Goal: Task Accomplishment & Management: Complete application form

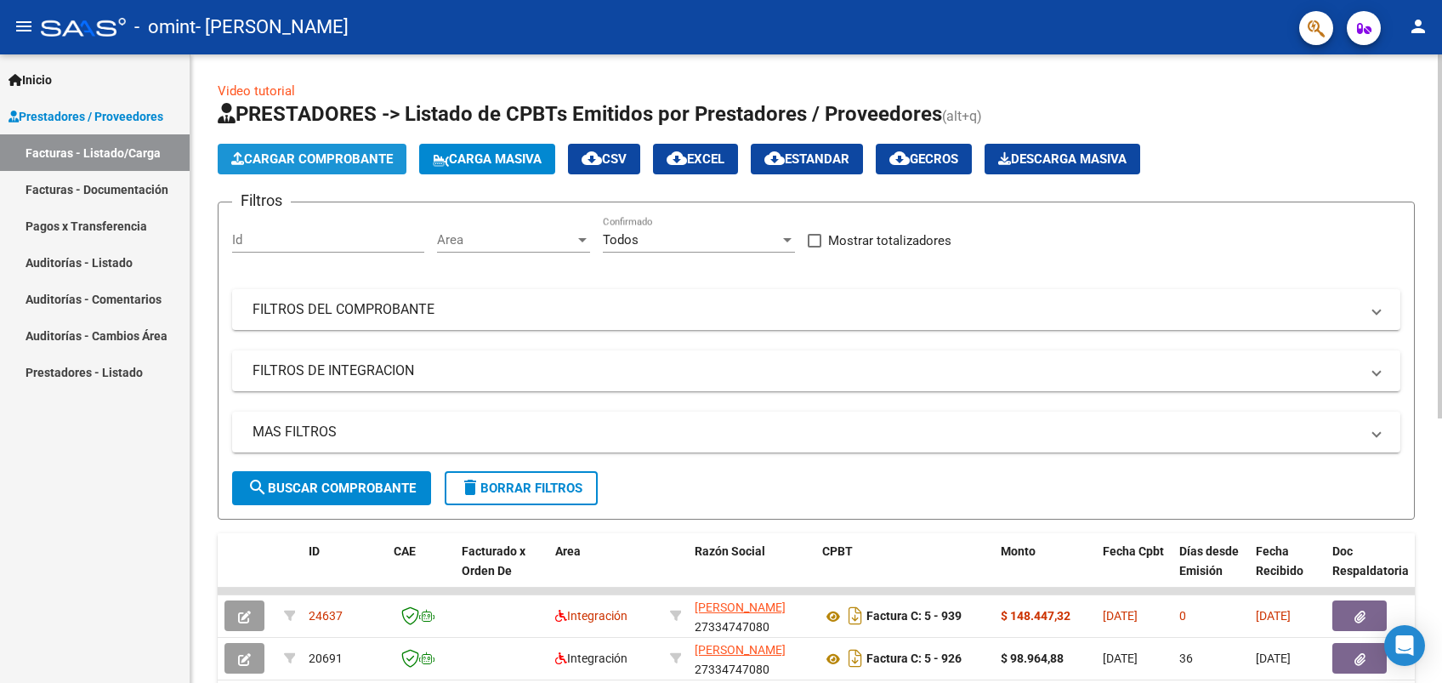
click at [299, 169] on button "Cargar Comprobante" at bounding box center [312, 159] width 189 height 31
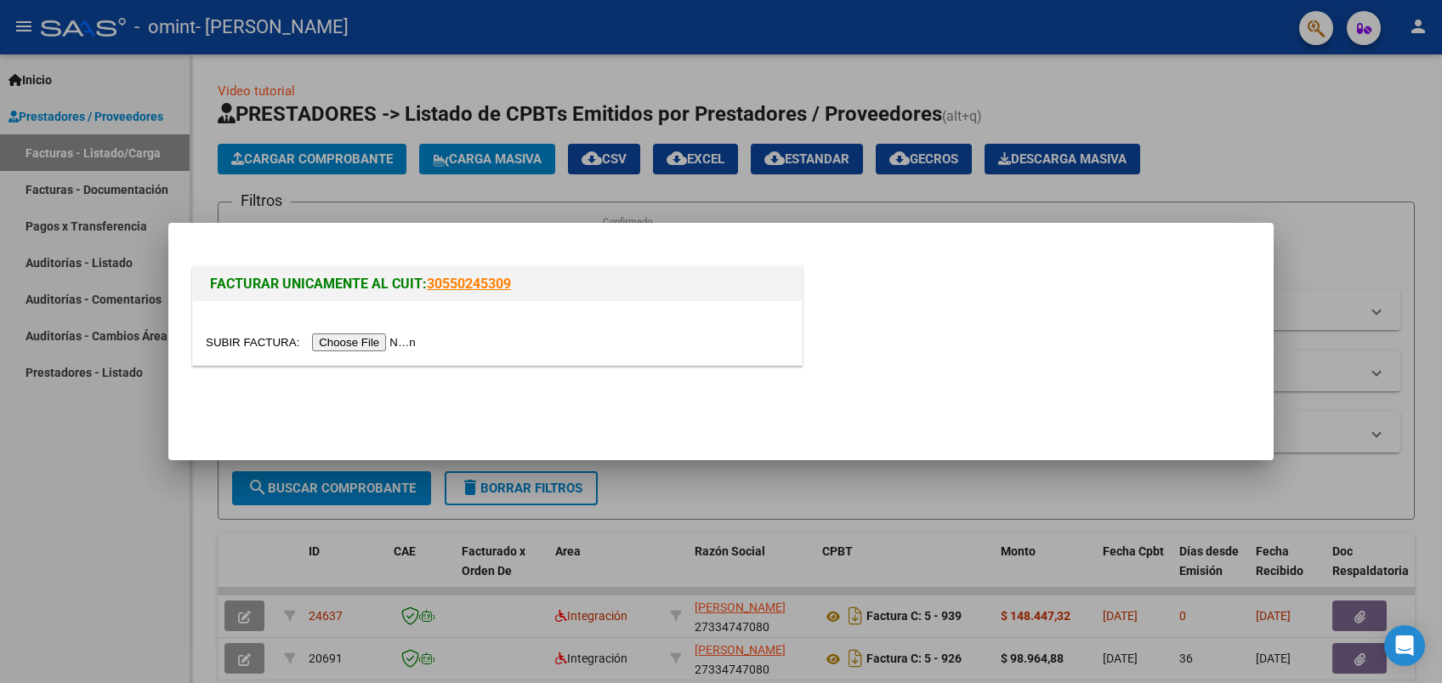
click at [339, 340] on input "file" at bounding box center [313, 342] width 215 height 18
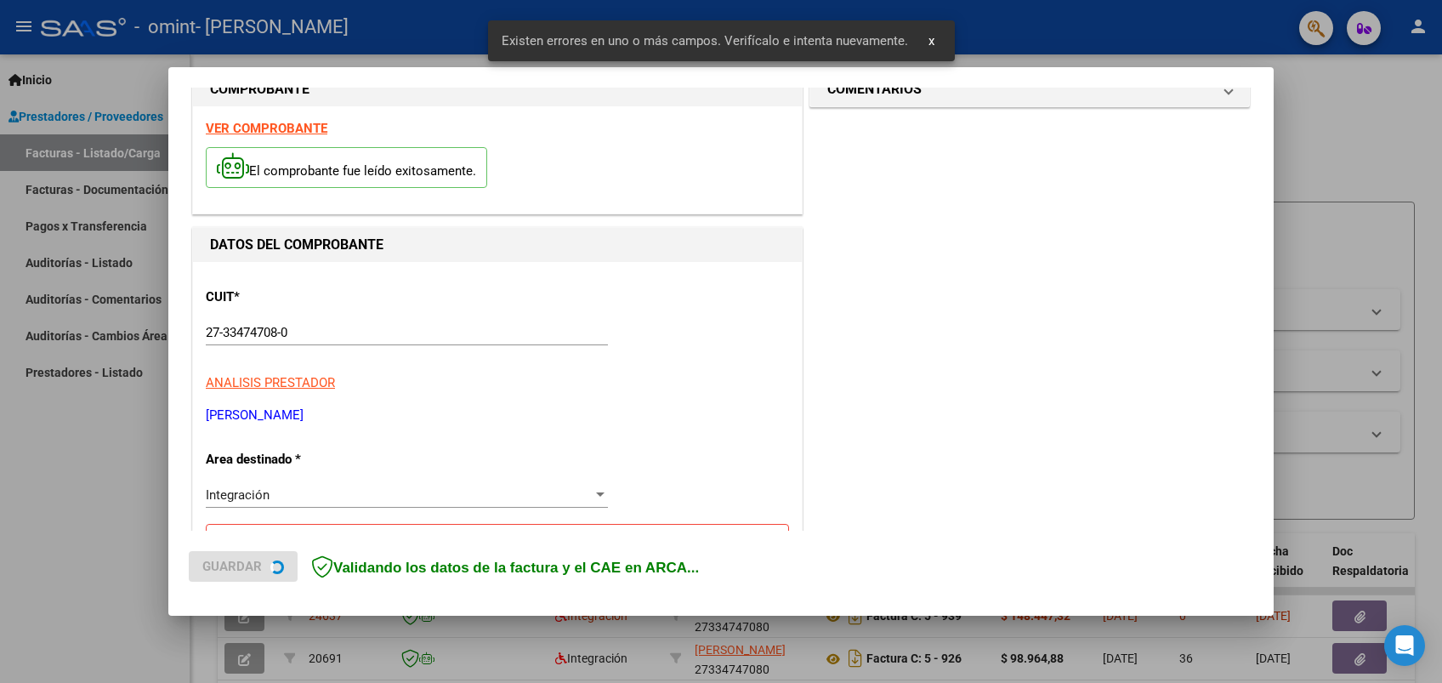
scroll to position [368, 0]
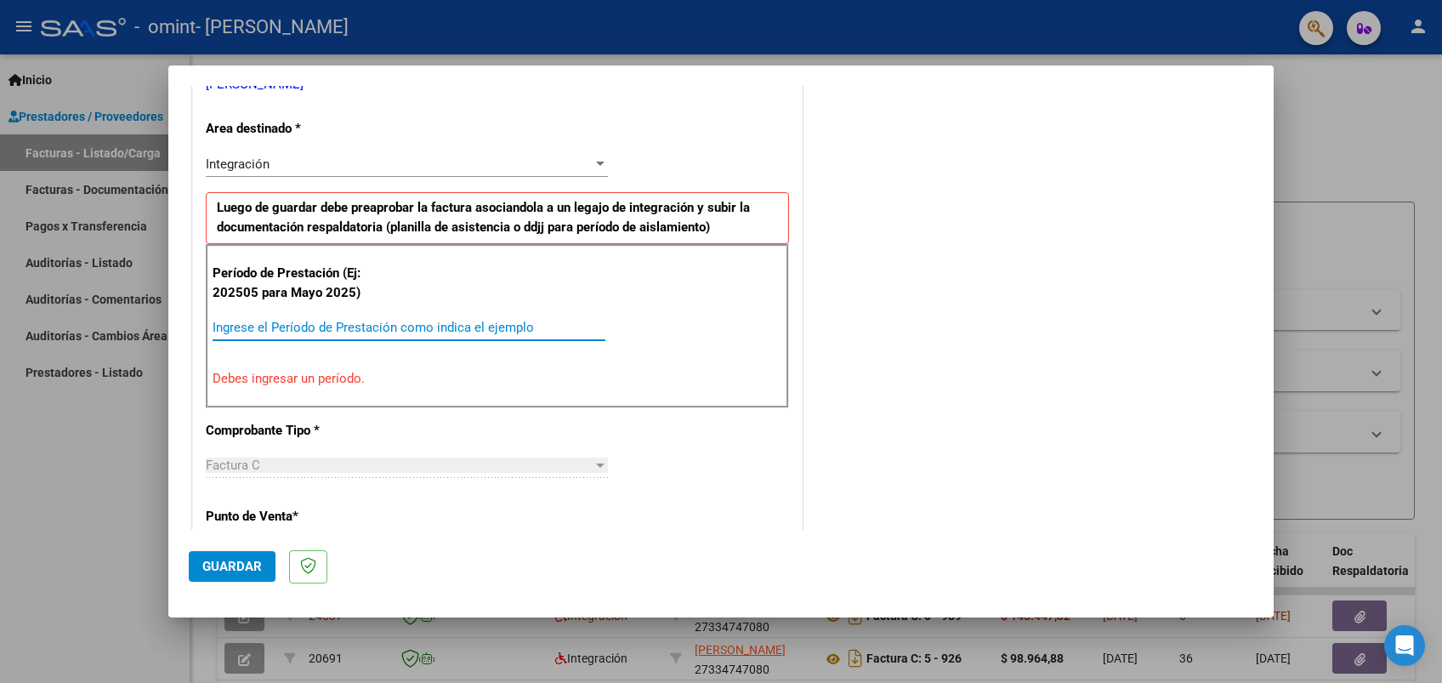
click at [306, 330] on input "Ingrese el Período de Prestación como indica el ejemplo" at bounding box center [409, 327] width 393 height 15
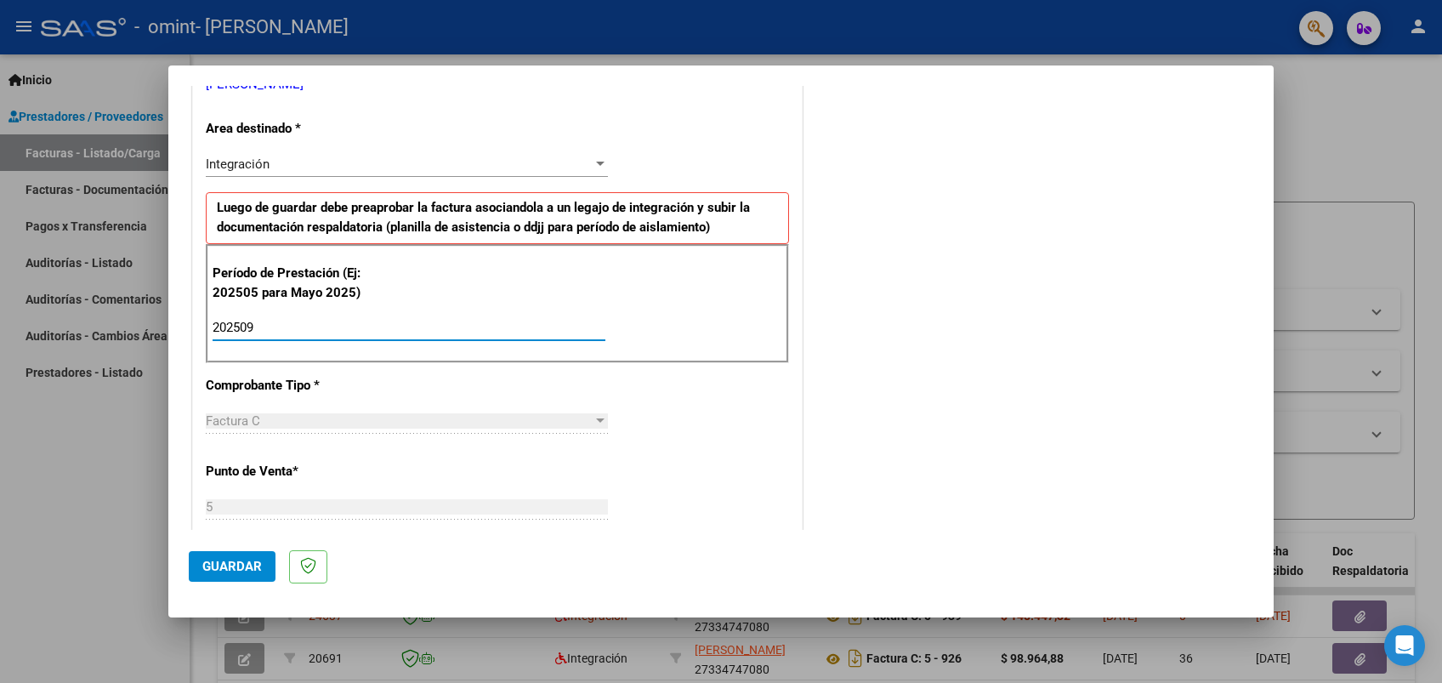
type input "202509"
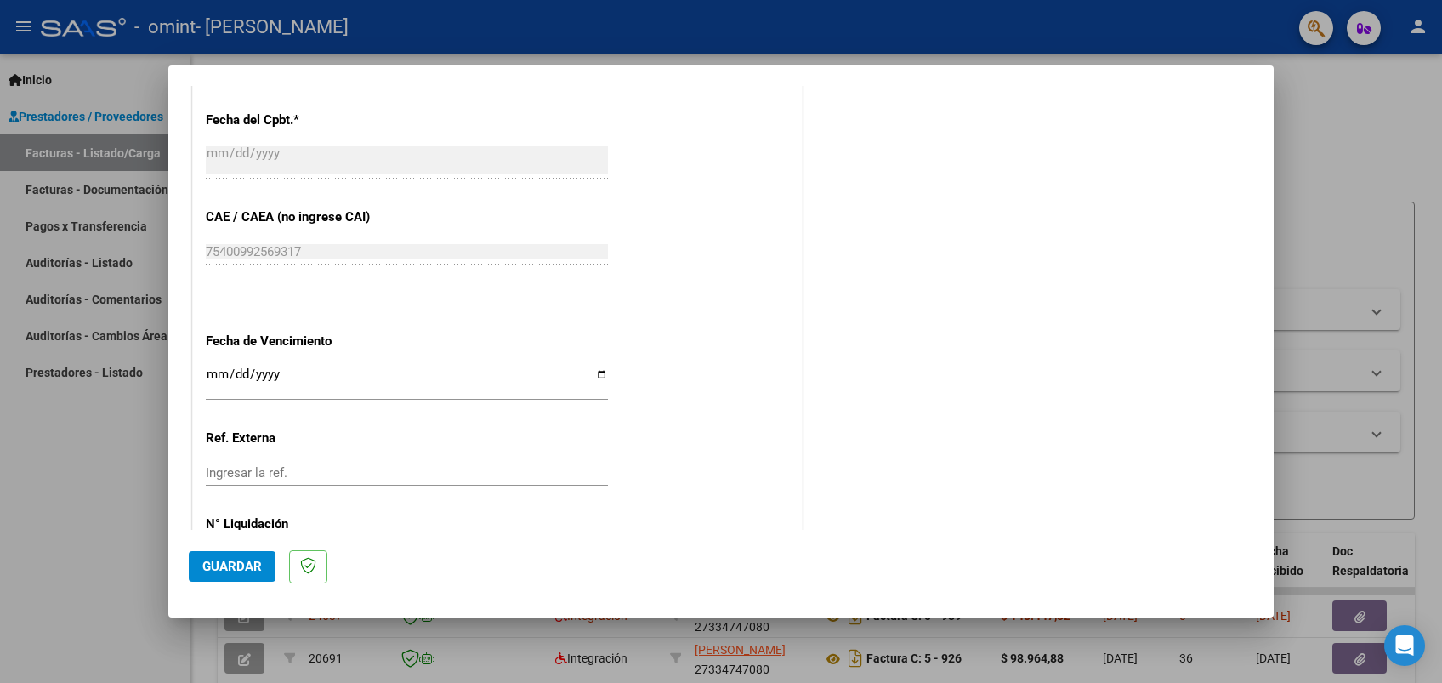
scroll to position [1030, 0]
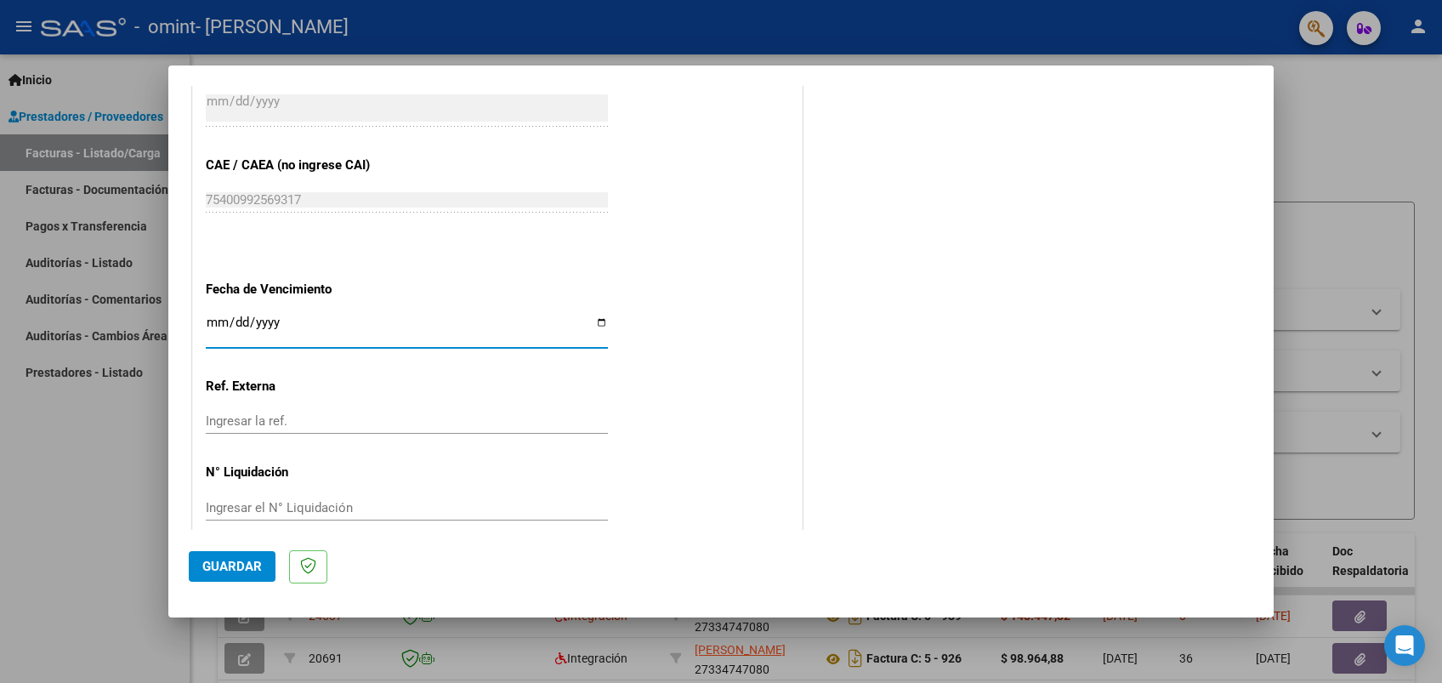
click at [592, 316] on input "Ingresar la fecha" at bounding box center [407, 329] width 402 height 27
type input "[DATE]"
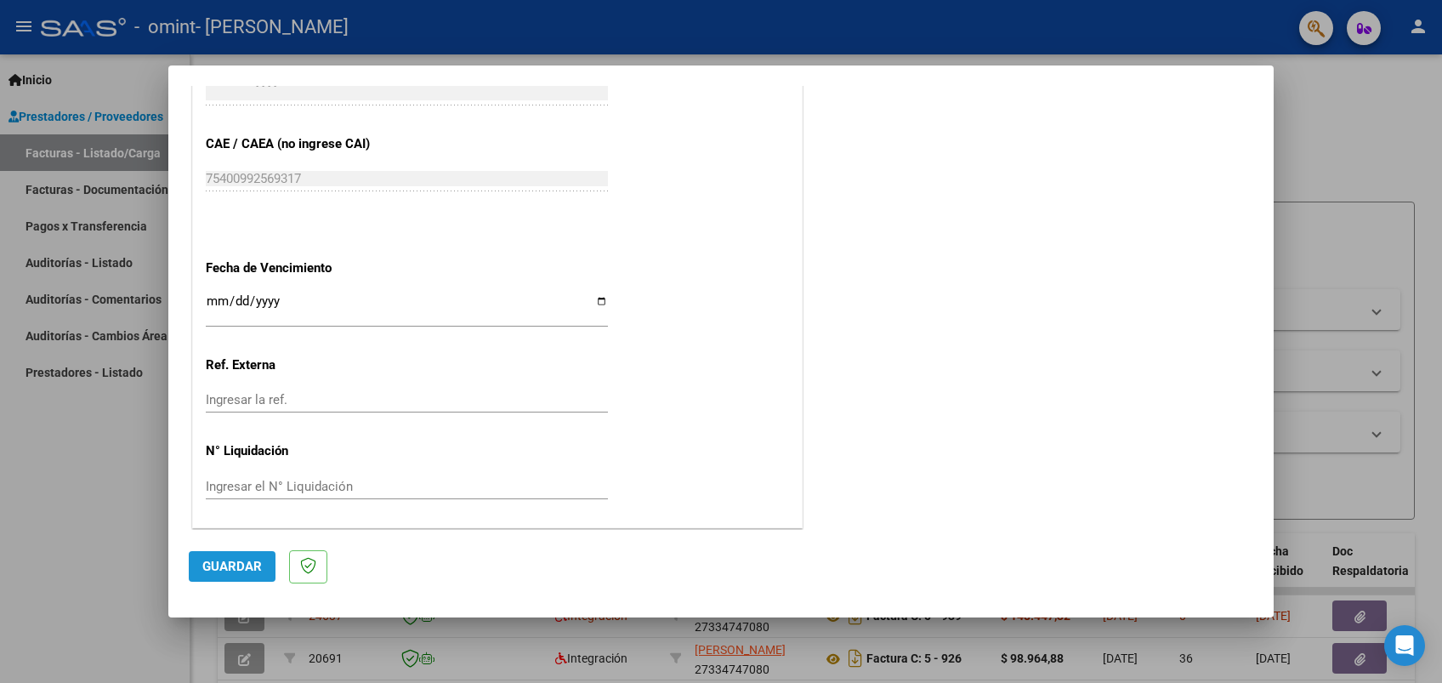
click at [244, 566] on span "Guardar" at bounding box center [232, 566] width 60 height 15
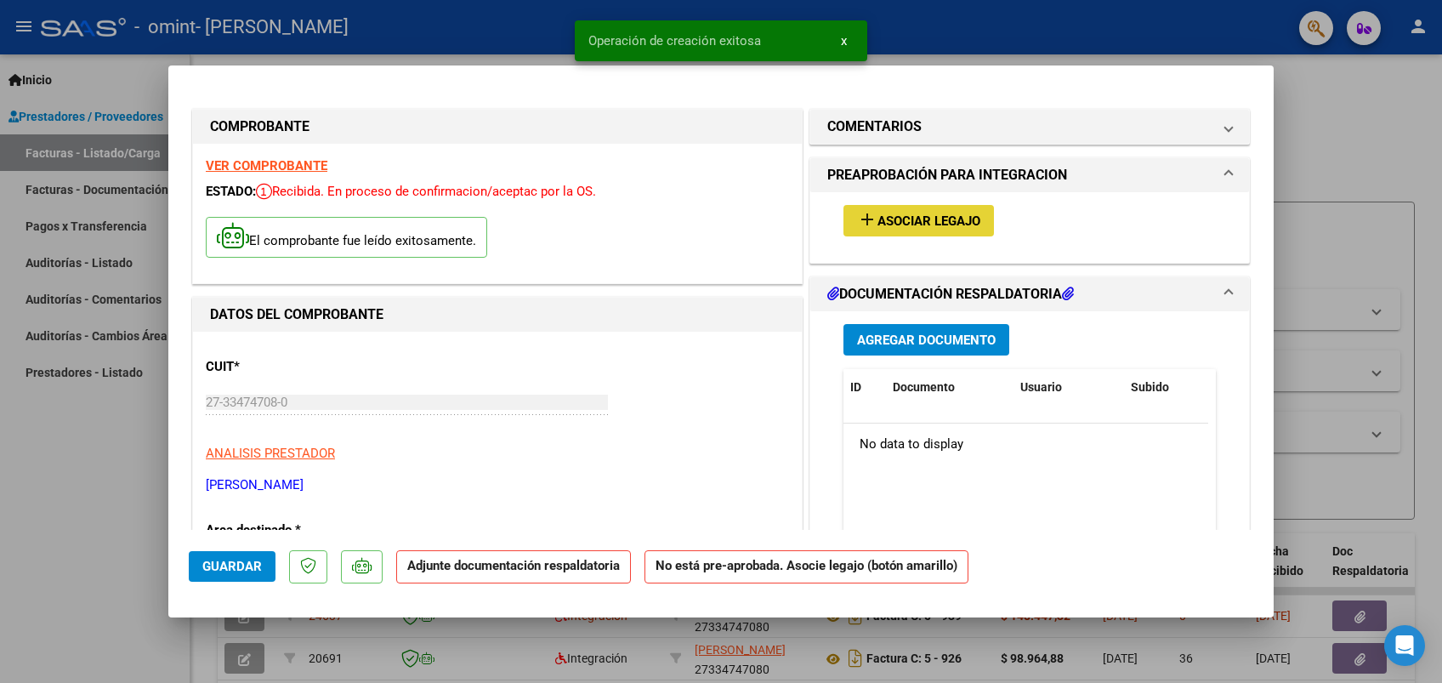
click at [955, 222] on span "Asociar Legajo" at bounding box center [929, 220] width 103 height 15
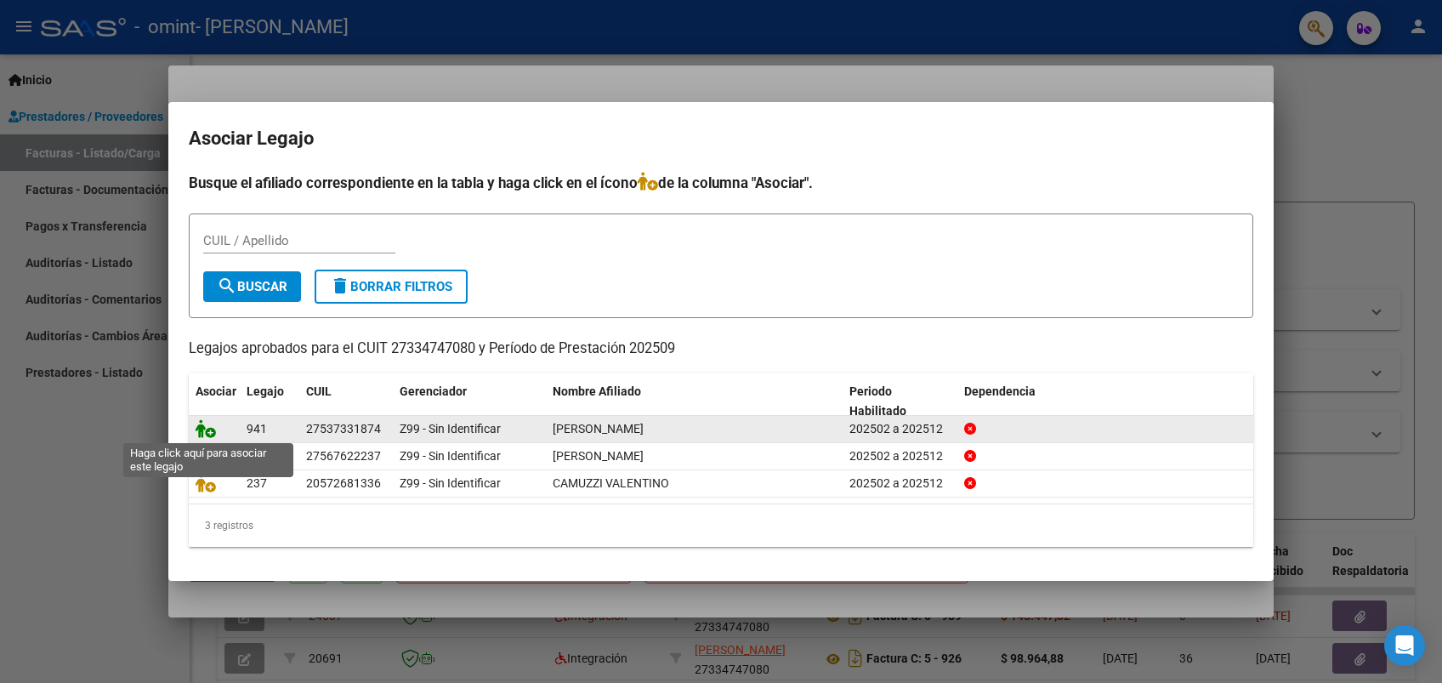
click at [209, 430] on icon at bounding box center [206, 428] width 20 height 19
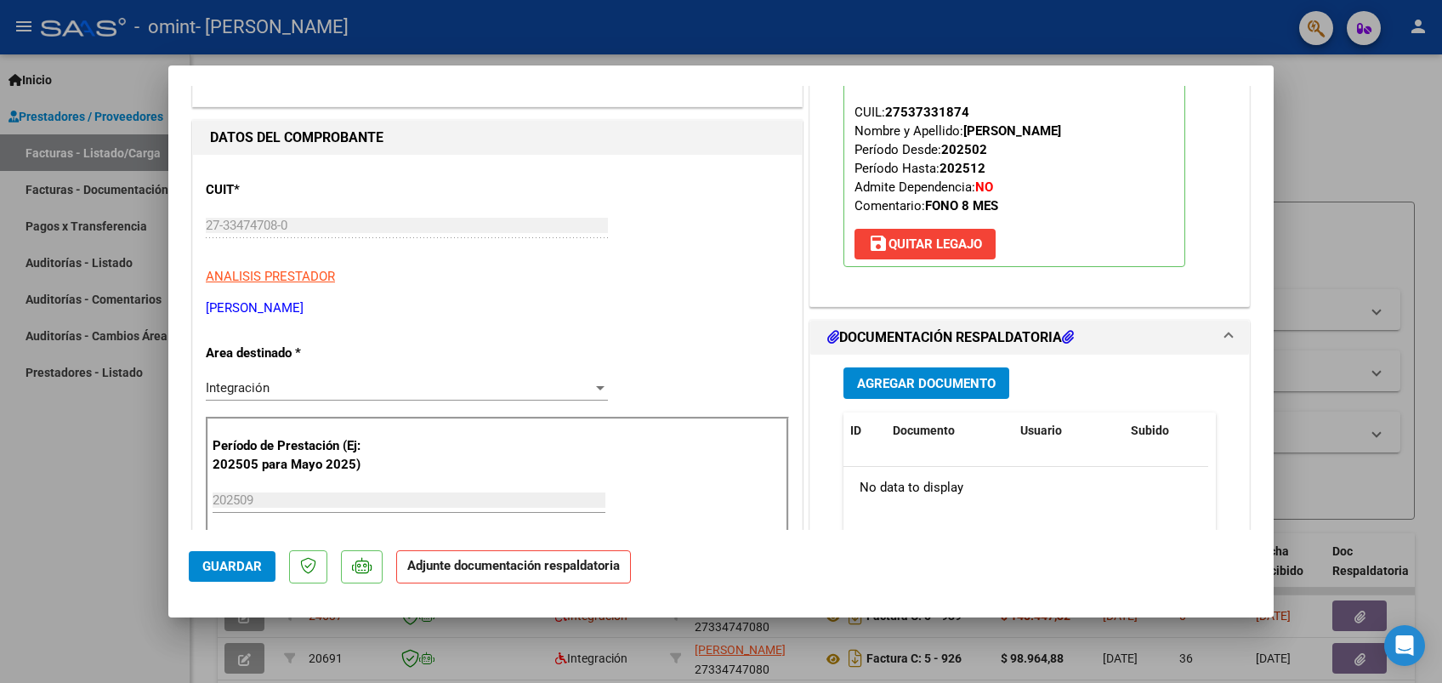
scroll to position [182, 0]
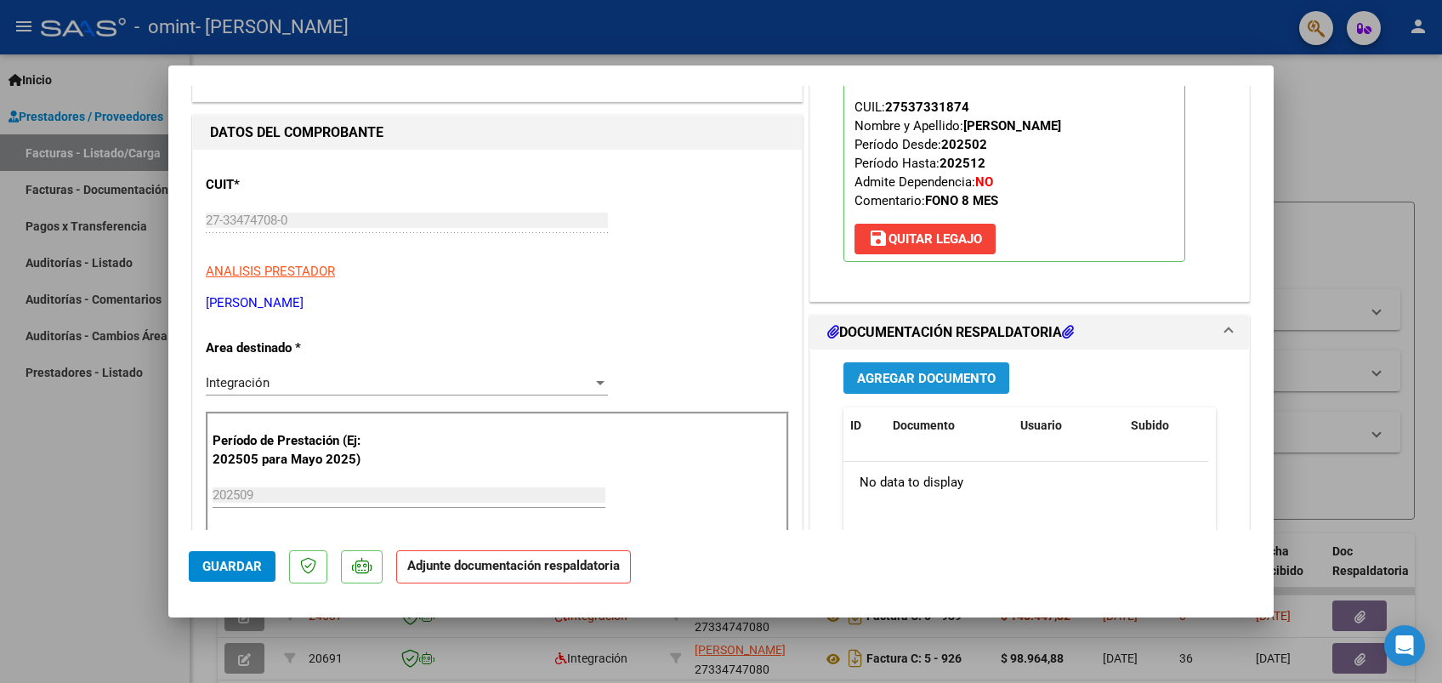
click at [936, 372] on span "Agregar Documento" at bounding box center [926, 378] width 139 height 15
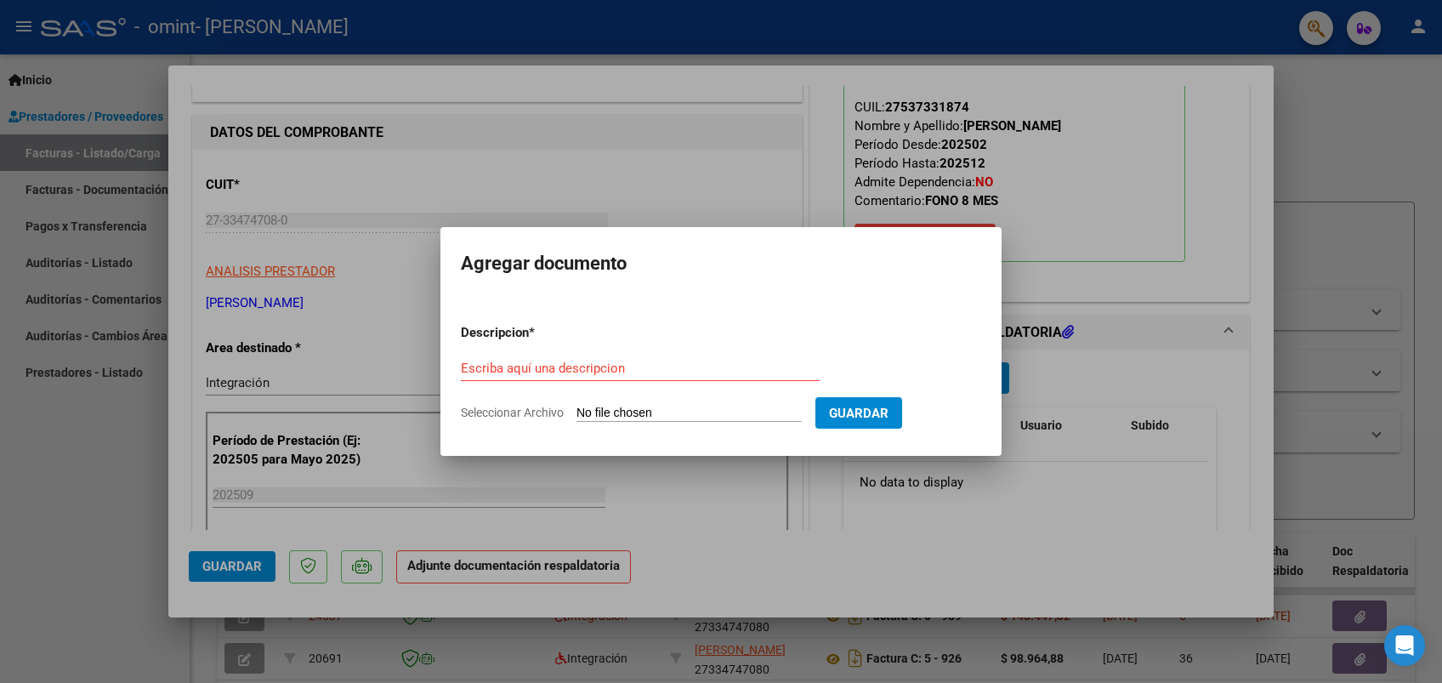
click at [529, 407] on span "Seleccionar Archivo" at bounding box center [512, 413] width 103 height 14
click at [577, 407] on input "Seleccionar Archivo" at bounding box center [689, 414] width 225 height 16
type input "C:\fakepath\Planilla asistencia- [PERSON_NAME]- FGIA- [DATE].pdf"
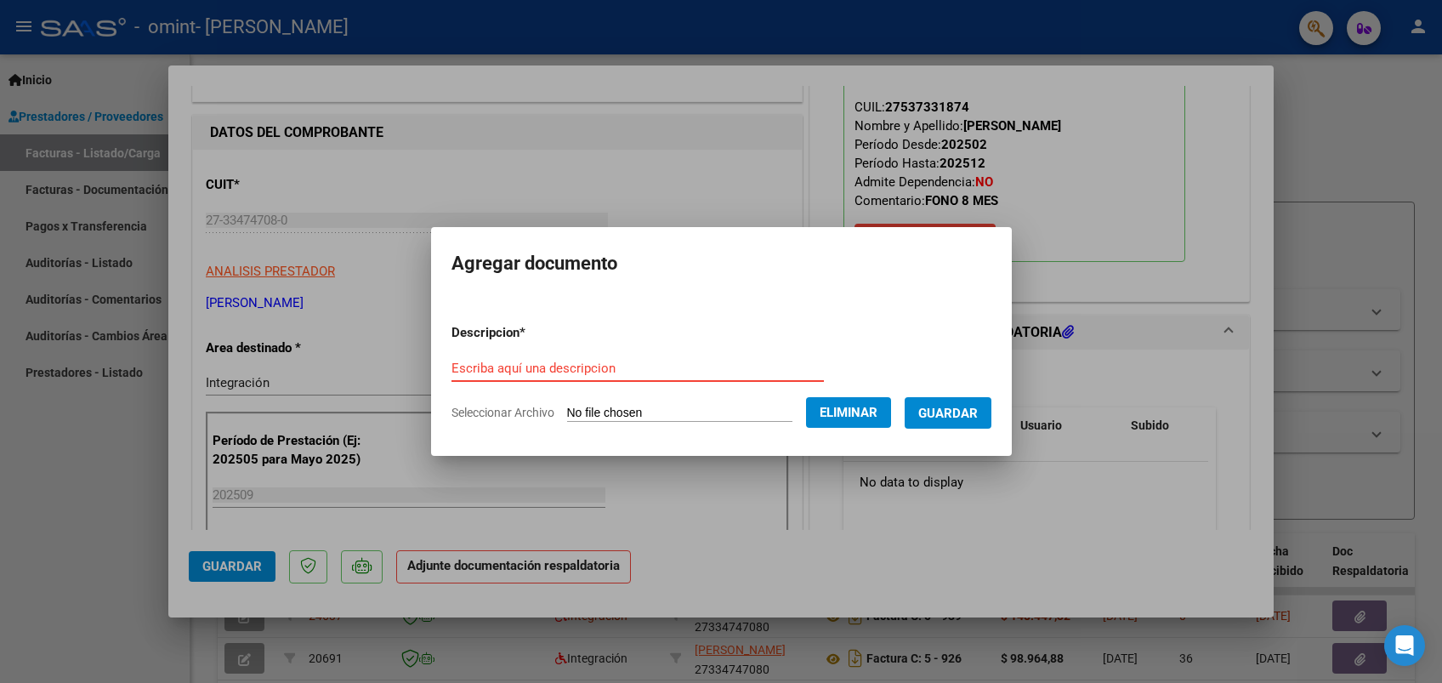
click at [555, 370] on input "Escriba aquí una descripcion" at bounding box center [638, 368] width 373 height 15
type input "Planilla asist [PERSON_NAME] FGIA [DATE]"
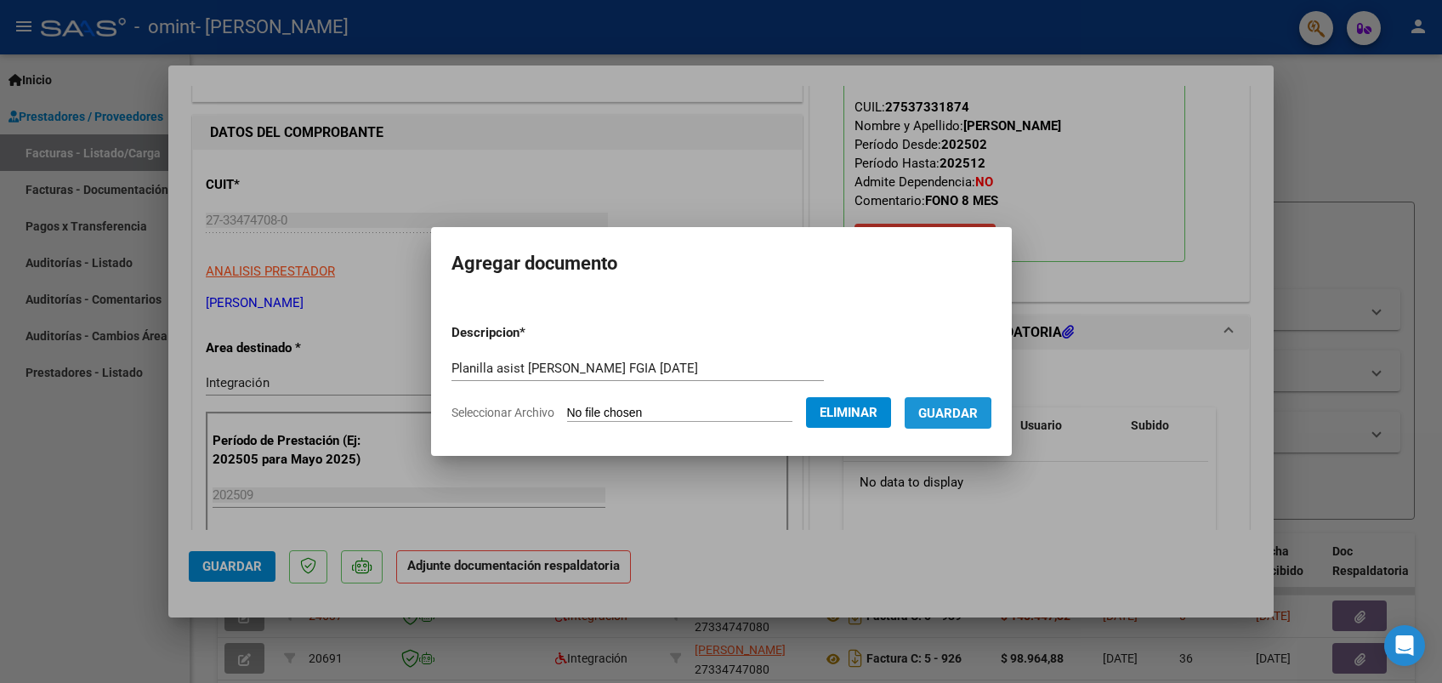
click at [956, 414] on span "Guardar" at bounding box center [949, 413] width 60 height 15
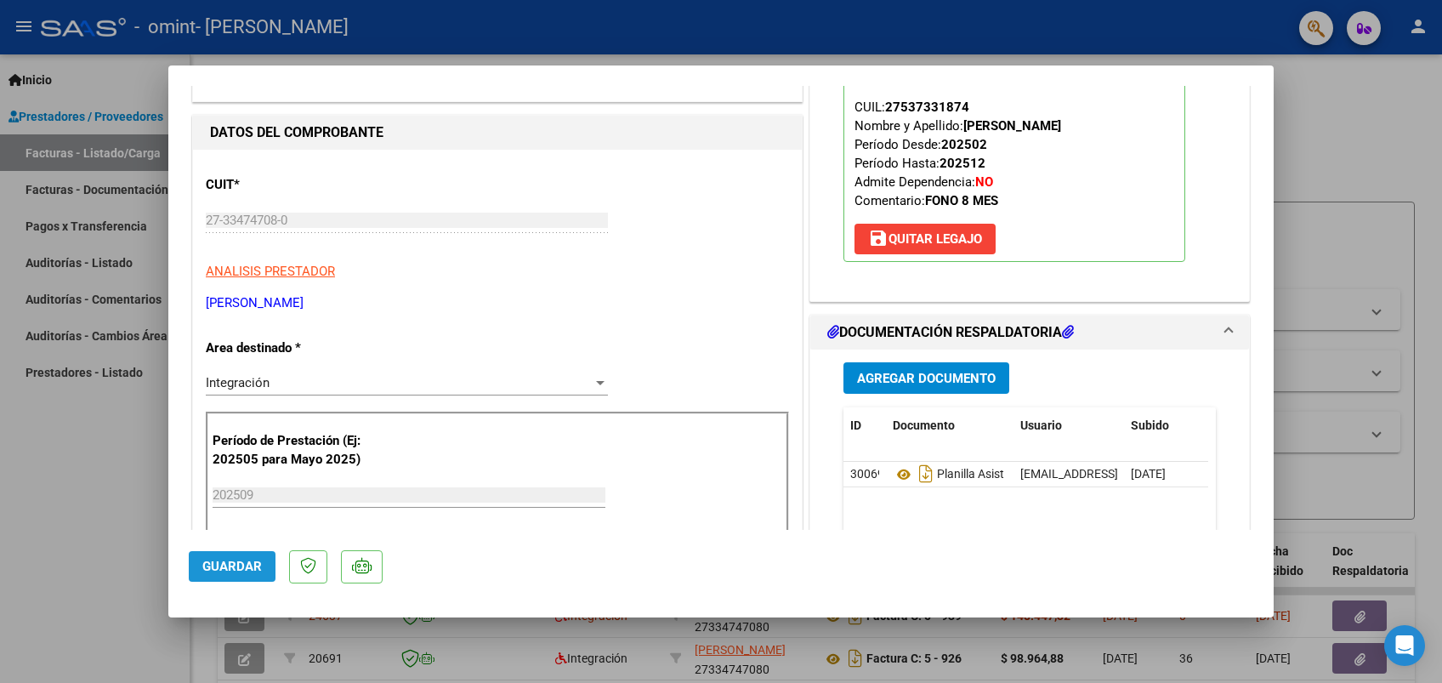
click at [235, 562] on span "Guardar" at bounding box center [232, 566] width 60 height 15
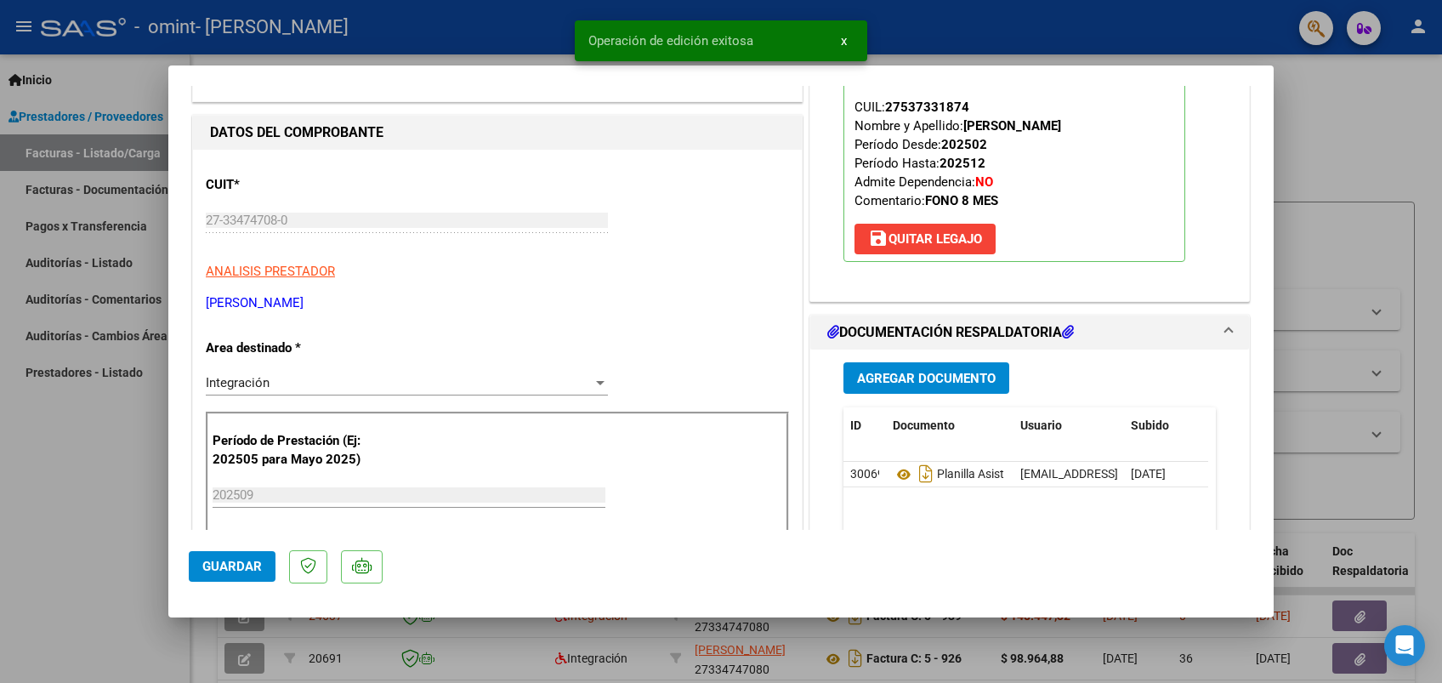
click at [1312, 166] on div at bounding box center [721, 341] width 1442 height 683
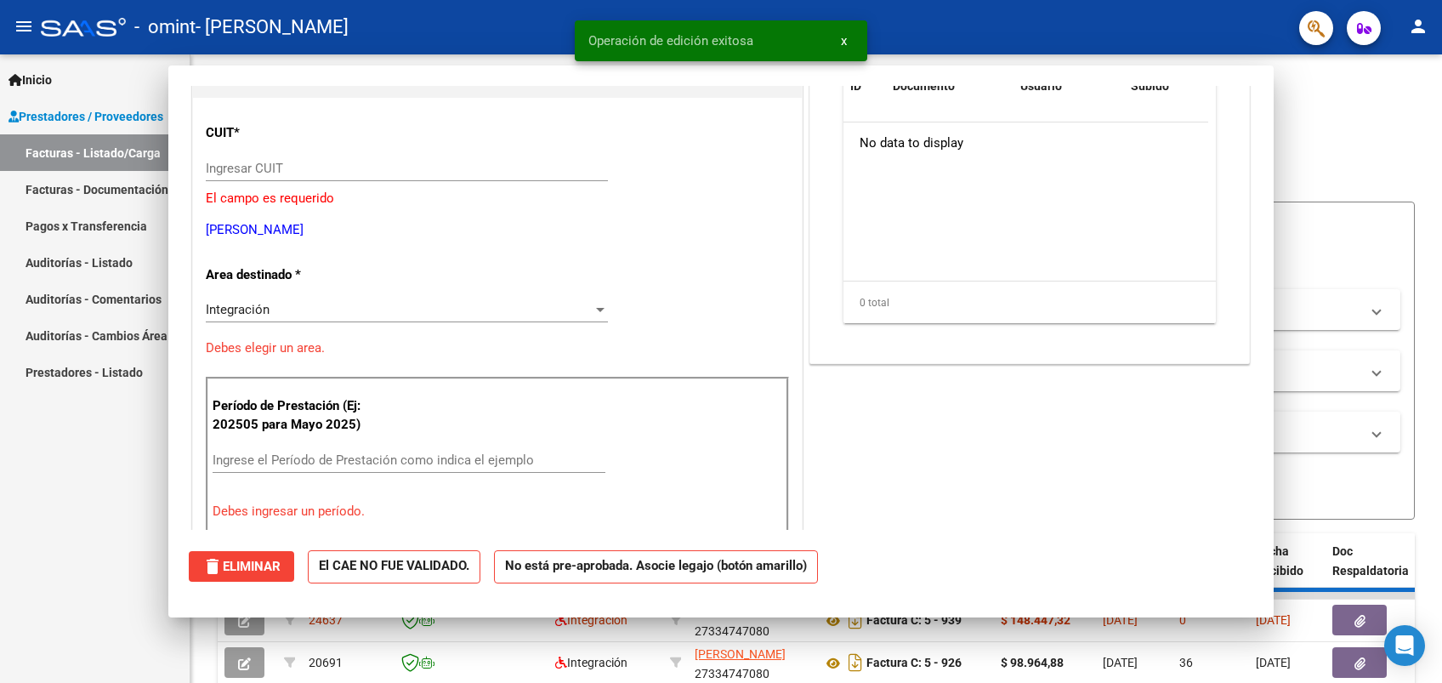
scroll to position [0, 0]
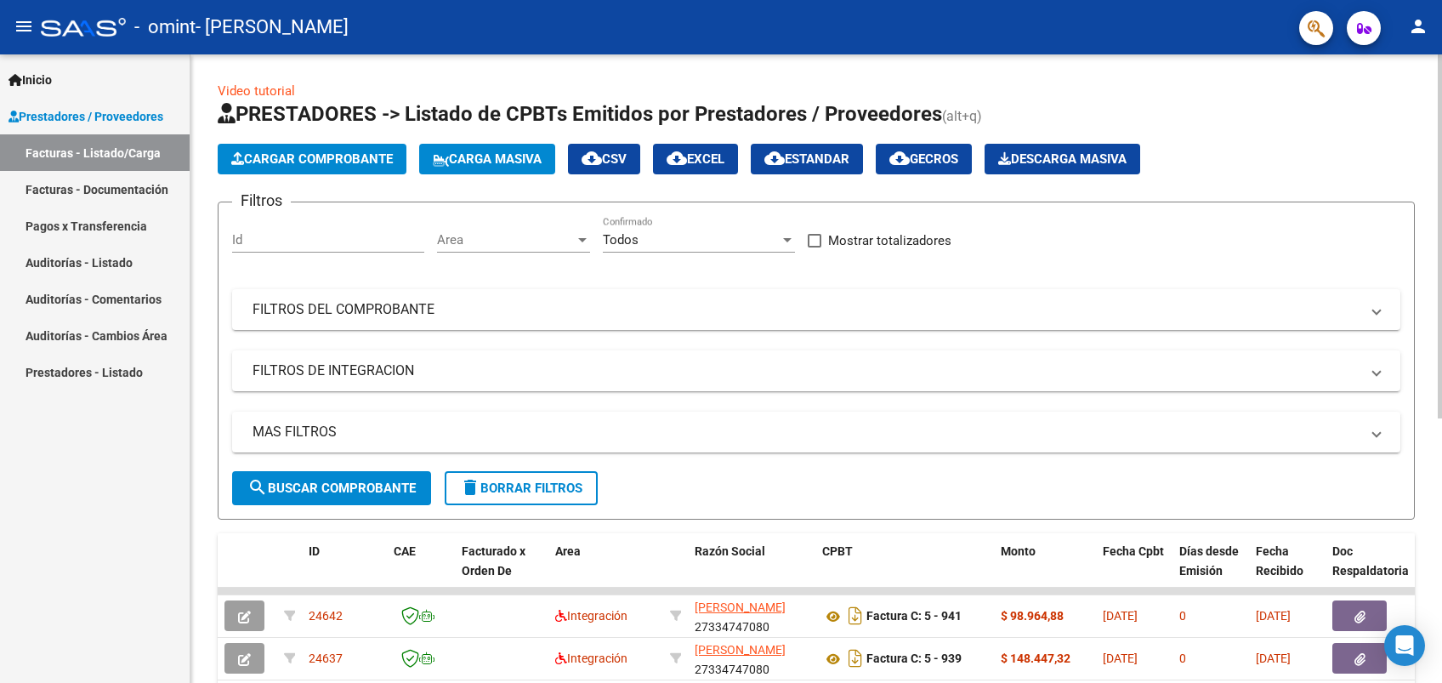
click at [383, 166] on button "Cargar Comprobante" at bounding box center [312, 159] width 189 height 31
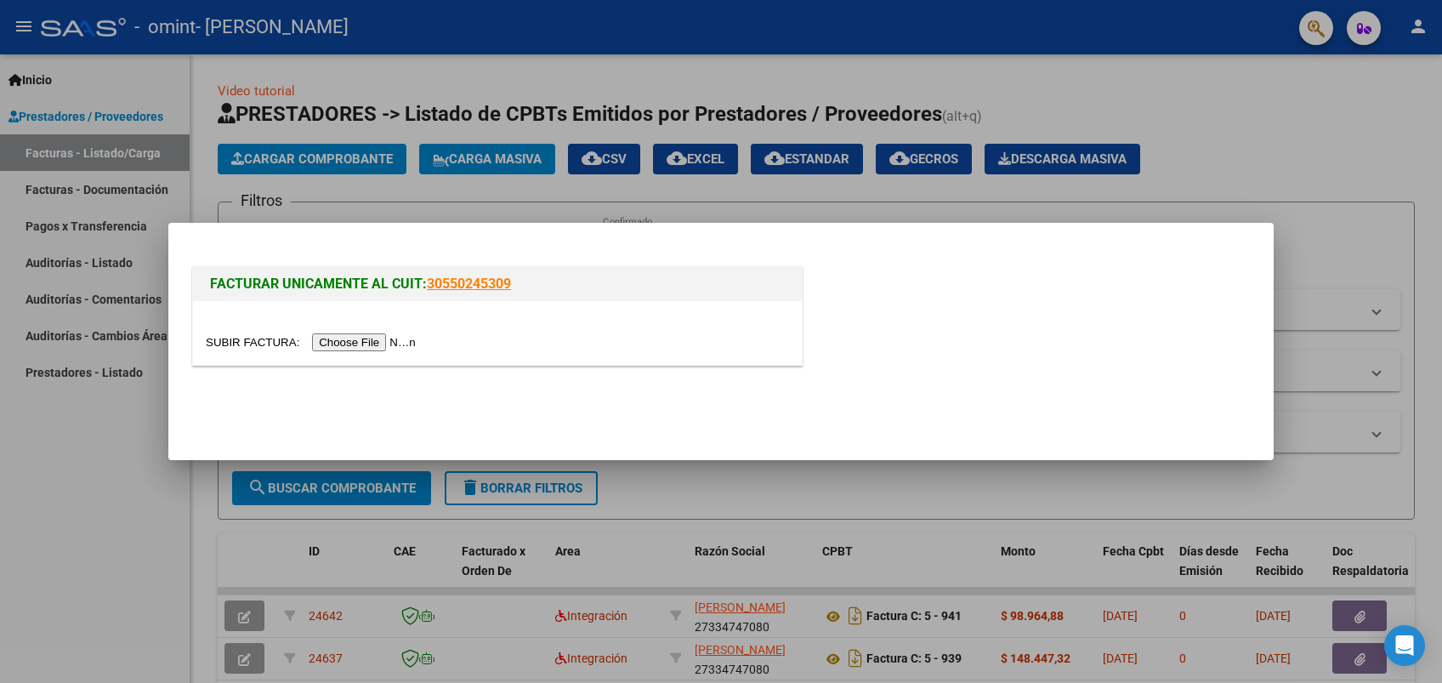
click at [345, 346] on input "file" at bounding box center [313, 342] width 215 height 18
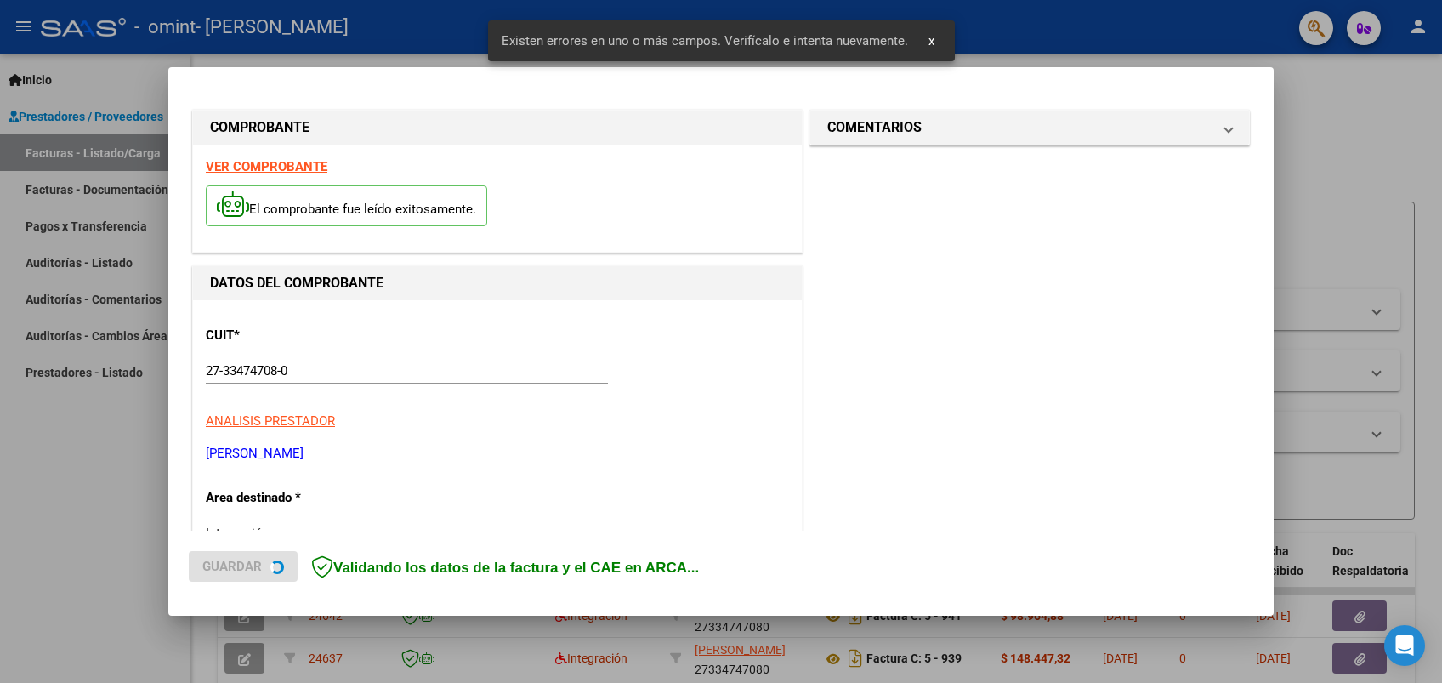
scroll to position [337, 0]
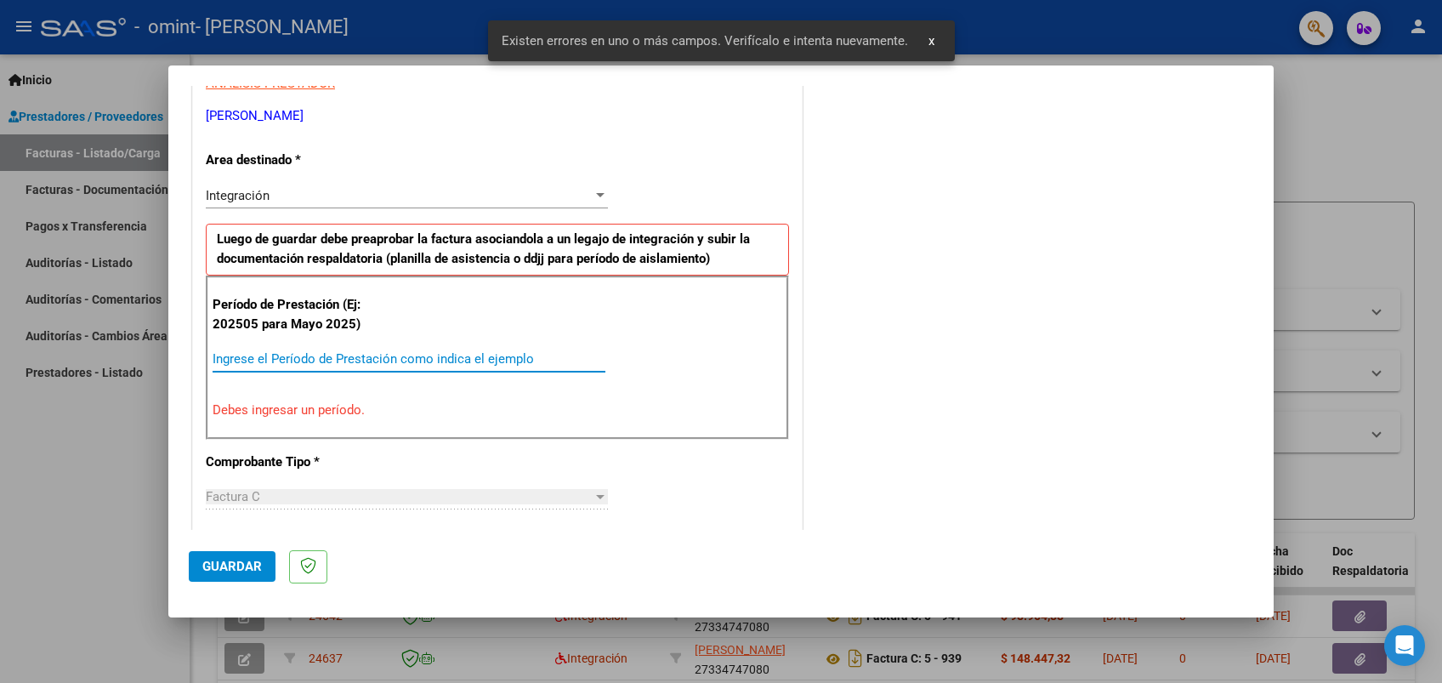
click at [356, 356] on input "Ingrese el Período de Prestación como indica el ejemplo" at bounding box center [409, 358] width 393 height 15
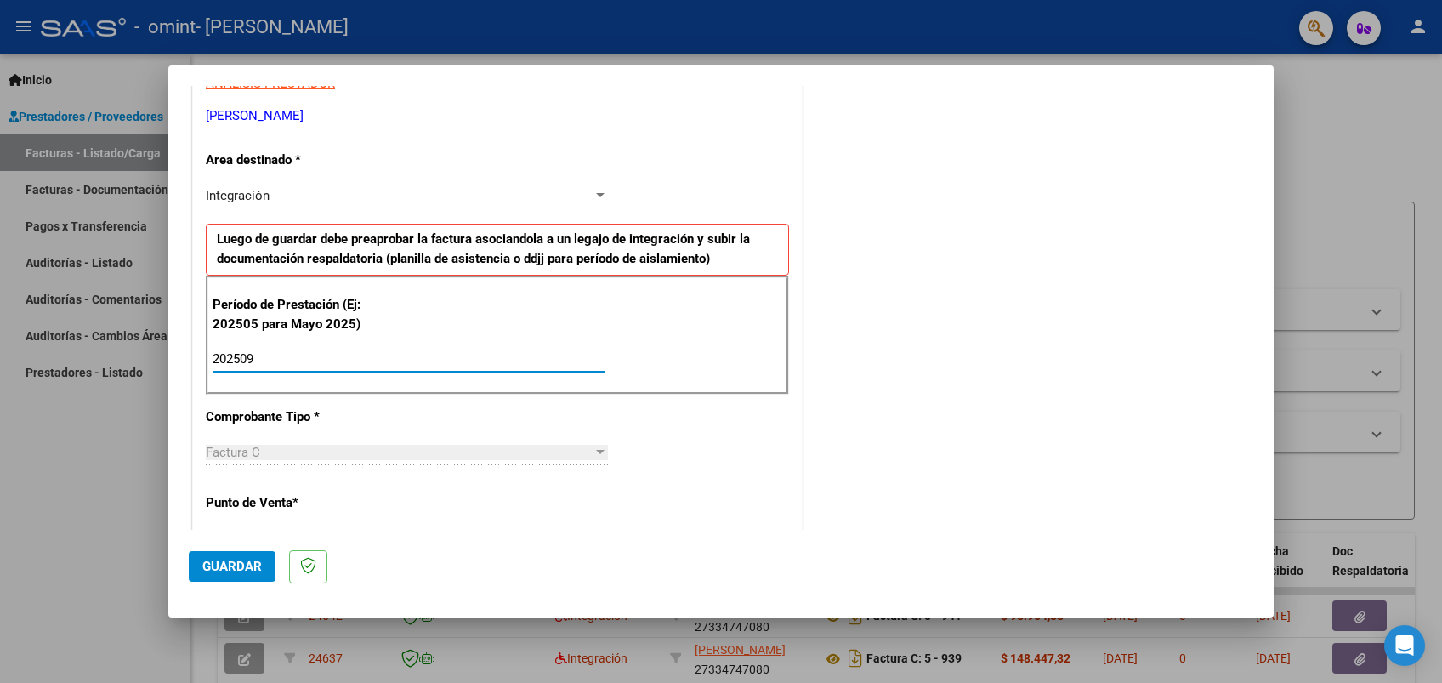
type input "202509"
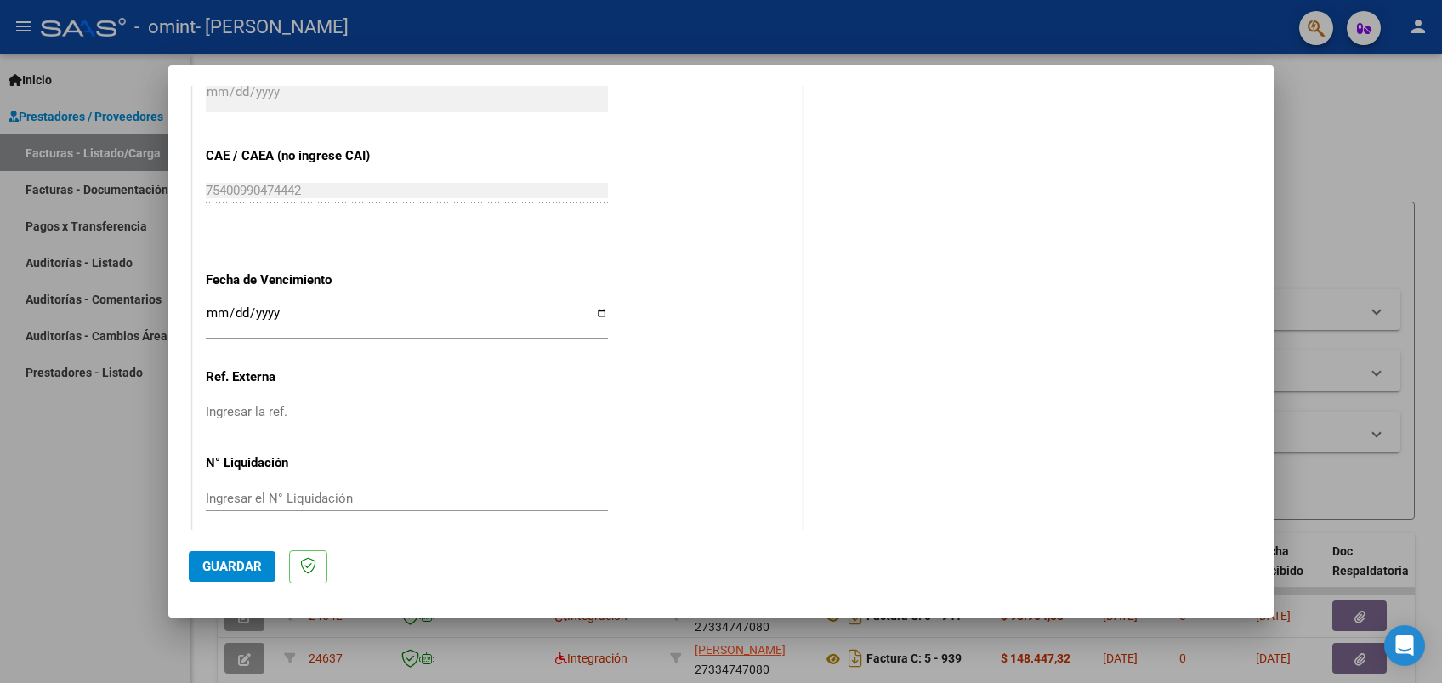
scroll to position [1051, 0]
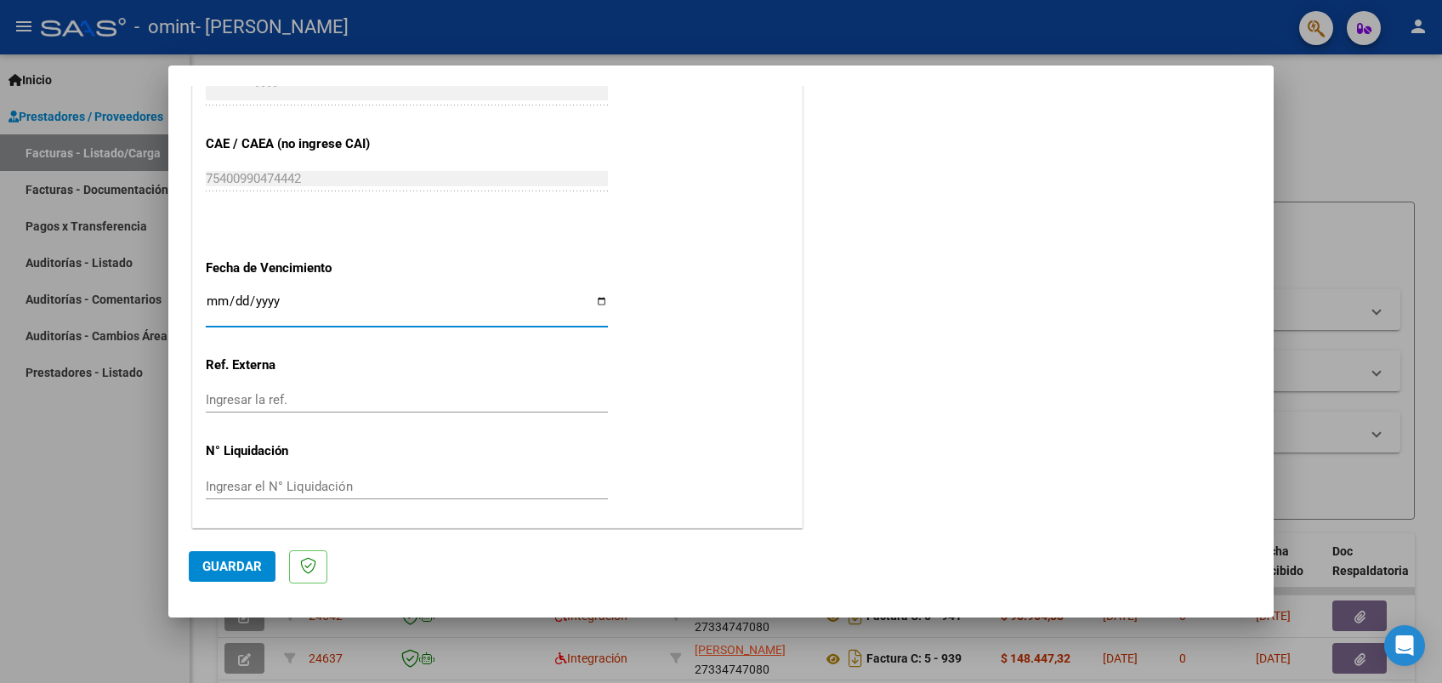
click at [595, 304] on input "Ingresar la fecha" at bounding box center [407, 307] width 402 height 27
type input "[DATE]"
click at [254, 576] on button "Guardar" at bounding box center [232, 566] width 87 height 31
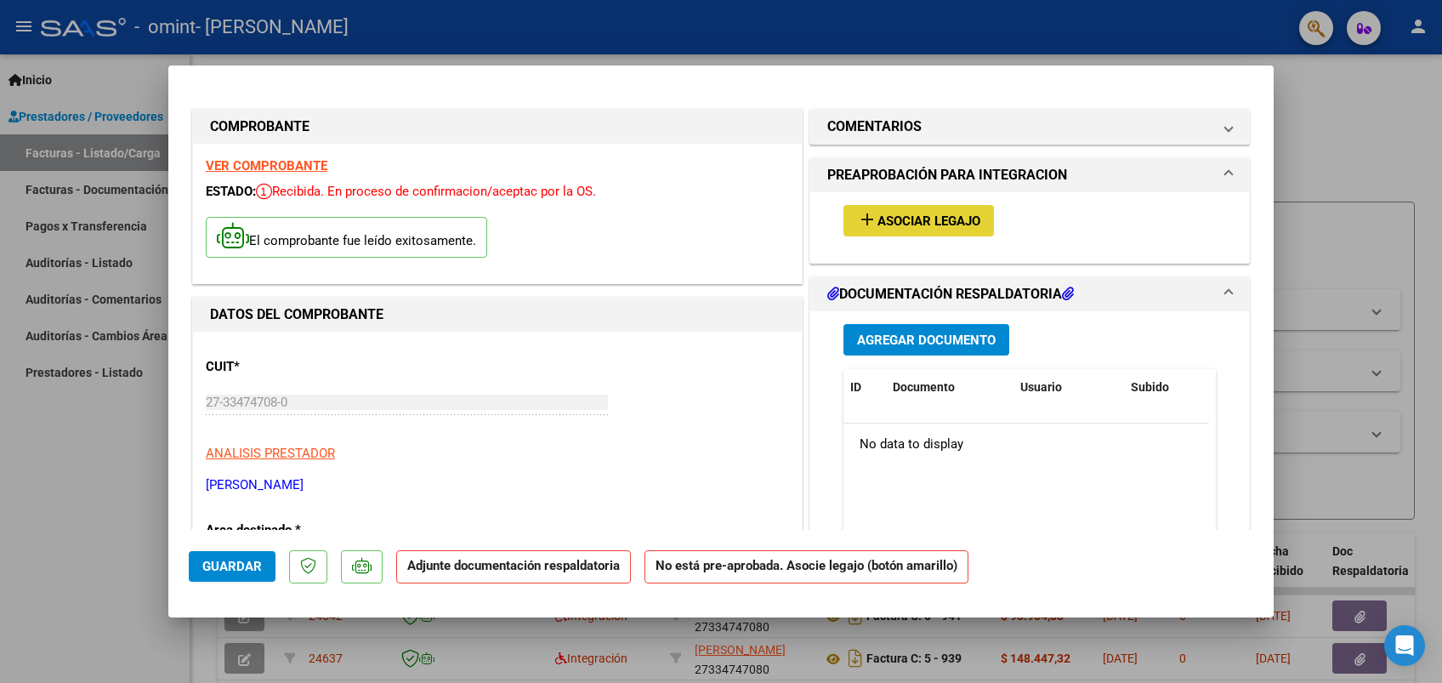
click at [953, 219] on span "Asociar Legajo" at bounding box center [929, 220] width 103 height 15
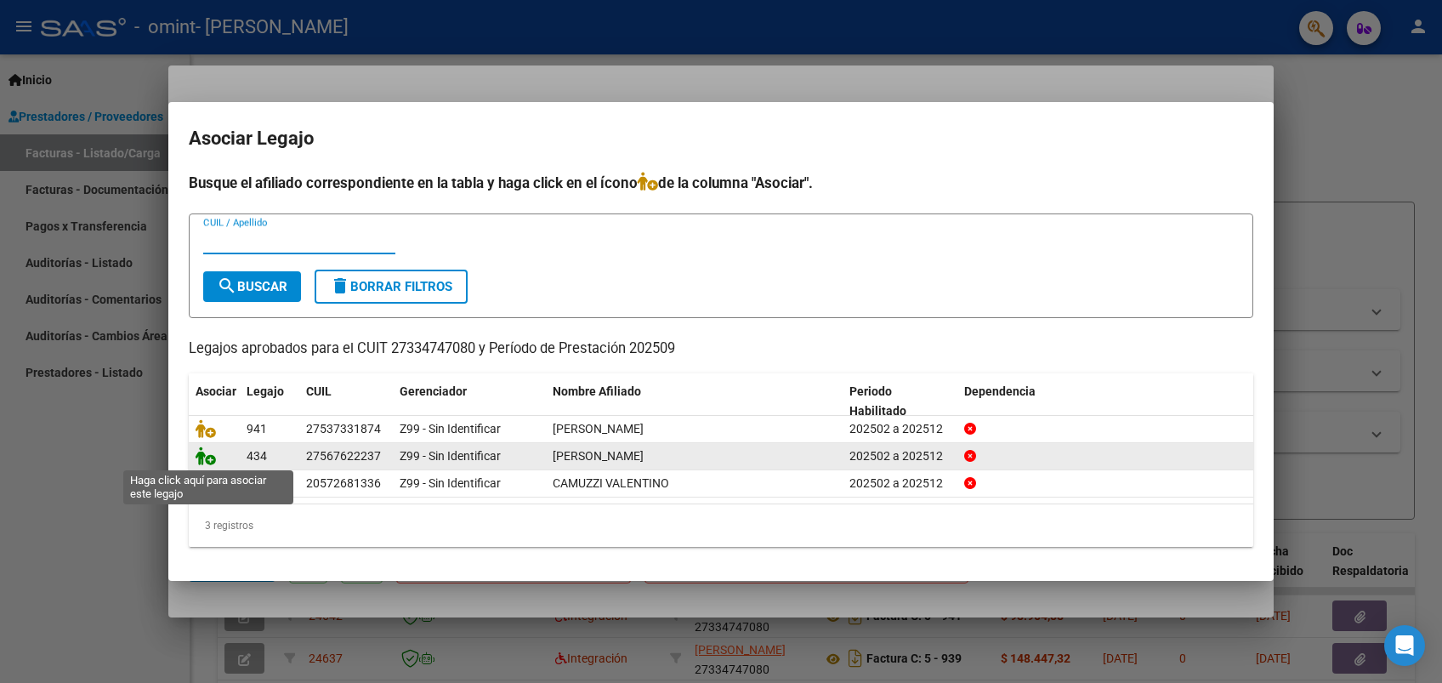
click at [204, 458] on icon at bounding box center [206, 456] width 20 height 19
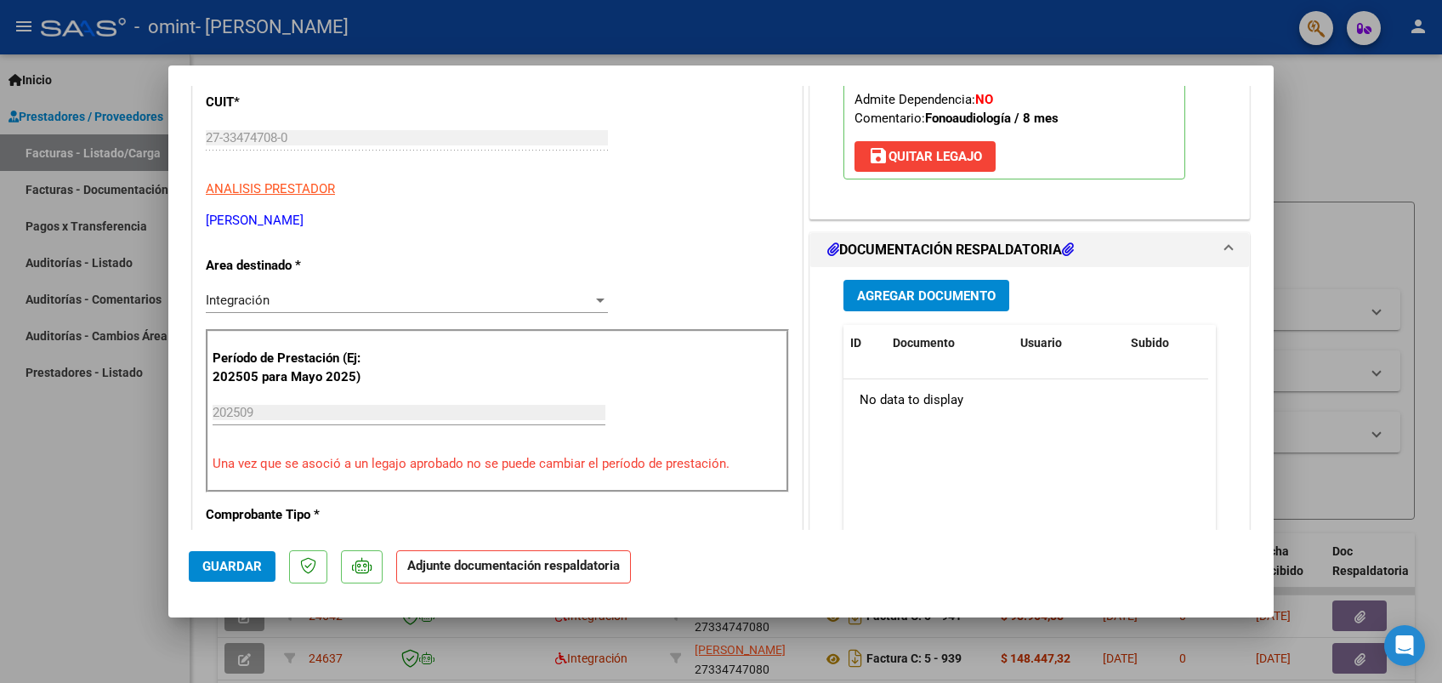
scroll to position [341, 0]
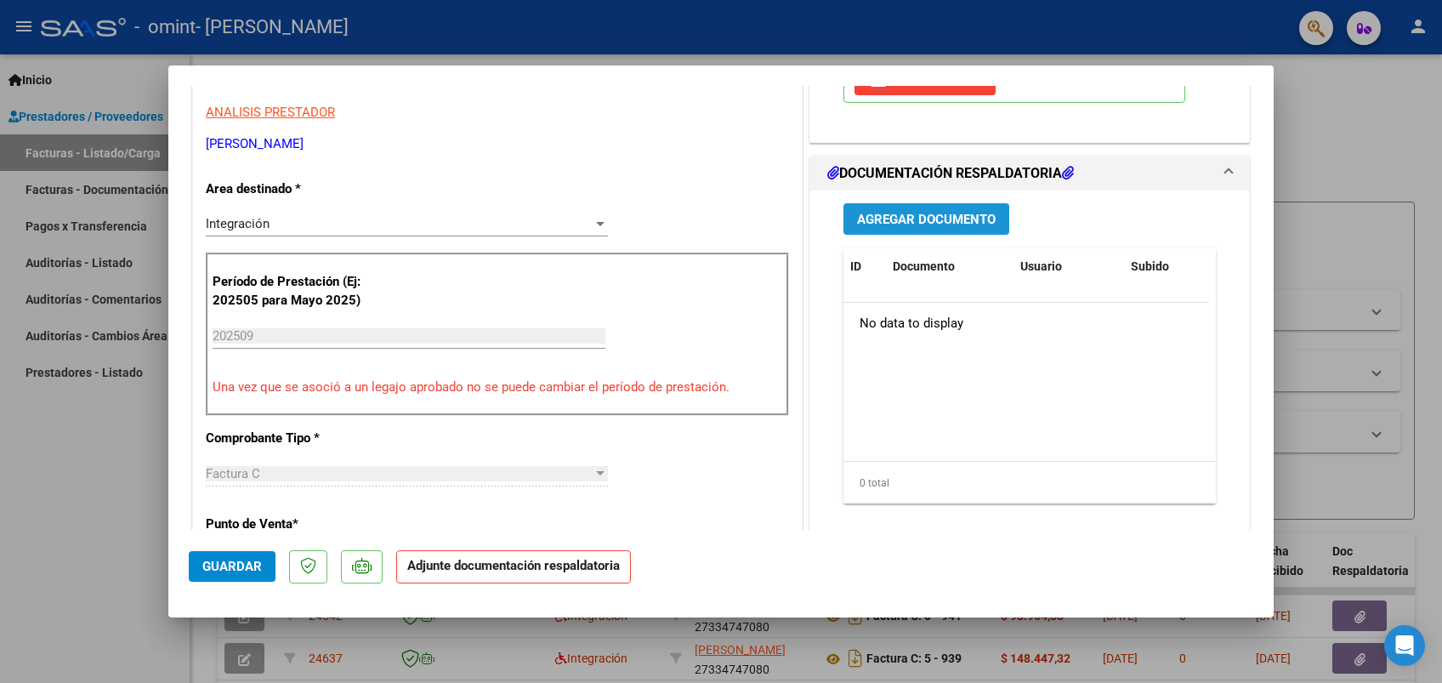
click at [924, 223] on span "Agregar Documento" at bounding box center [926, 219] width 139 height 15
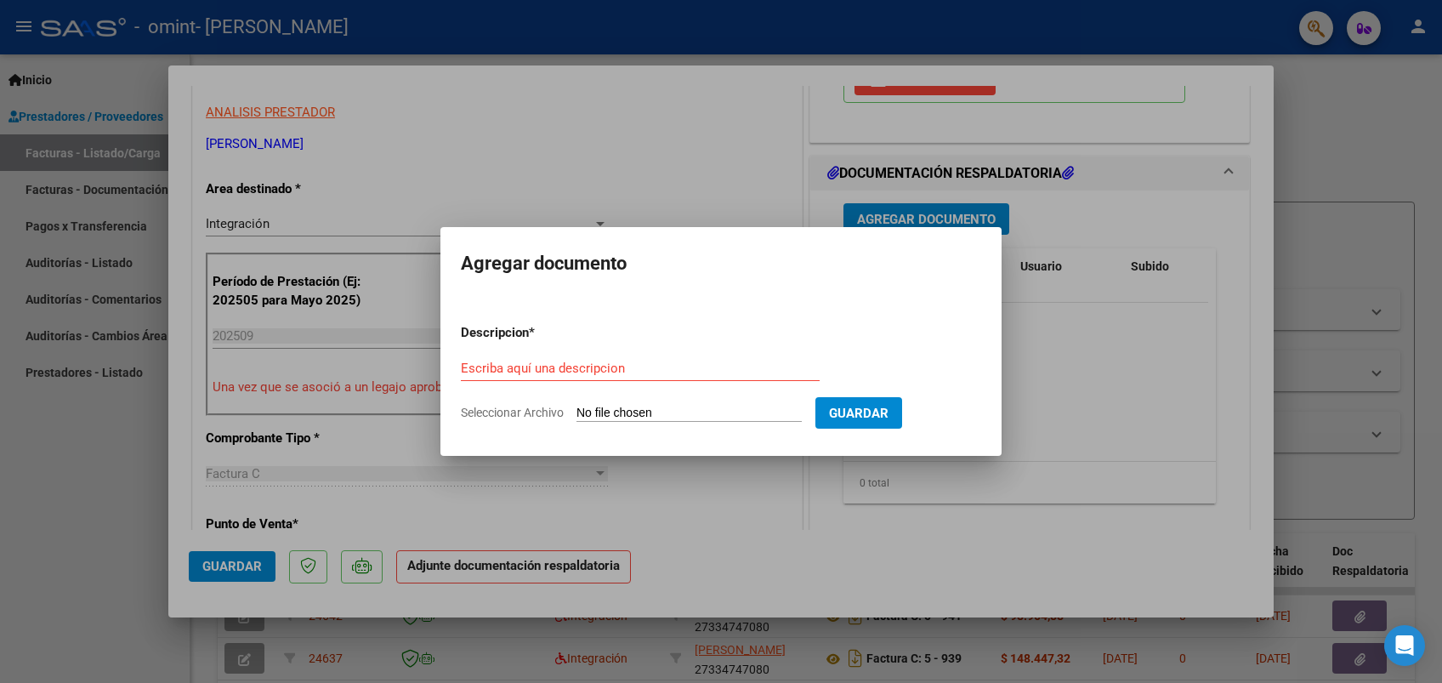
click at [627, 405] on app-file-uploader "Seleccionar Archivo" at bounding box center [638, 412] width 355 height 15
click at [529, 406] on span "Seleccionar Archivo" at bounding box center [512, 413] width 103 height 14
click at [577, 406] on input "Seleccionar Archivo" at bounding box center [689, 414] width 225 height 16
type input "C:\fakepath\Planilla asistencia- [PERSON_NAME]- [GEOGRAPHIC_DATA]- [DATE].pdf"
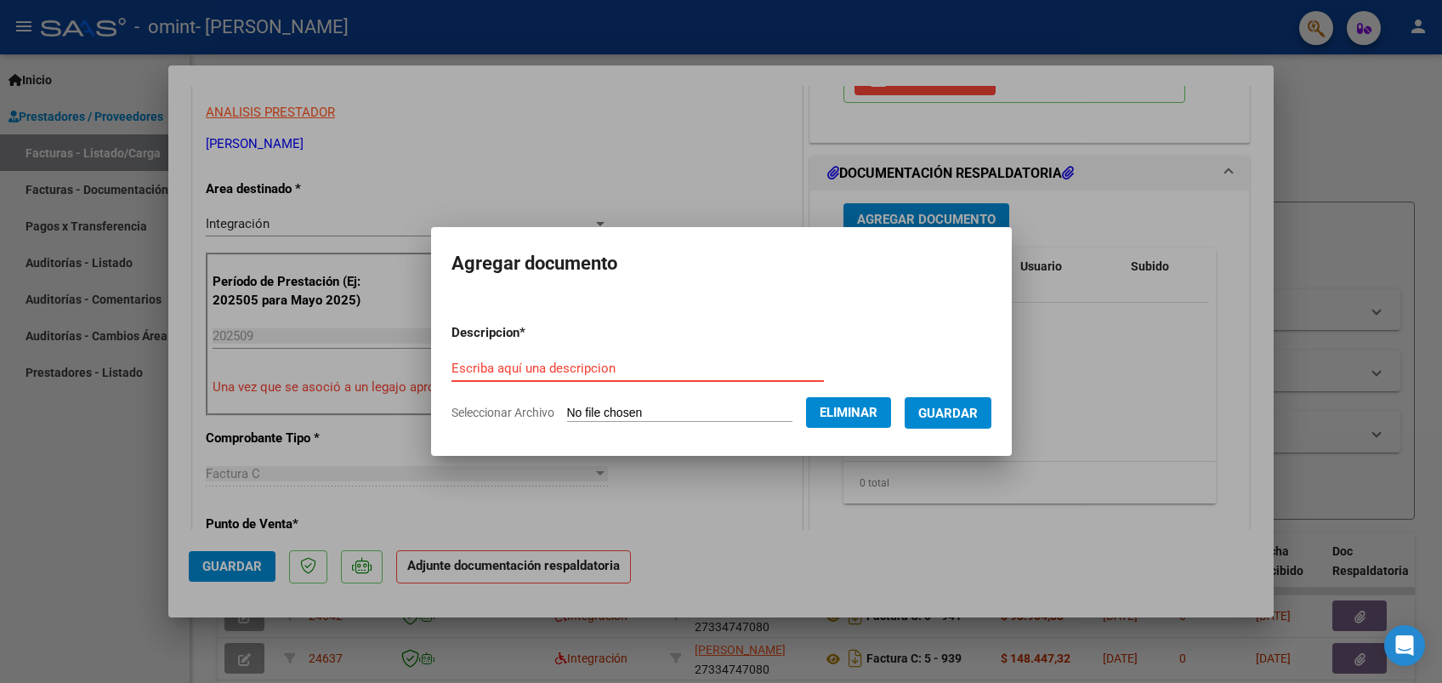
click at [579, 367] on input "Escriba aquí una descripcion" at bounding box center [638, 368] width 373 height 15
type input "Planilla asist [PERSON_NAME] FGIA [DATE]"
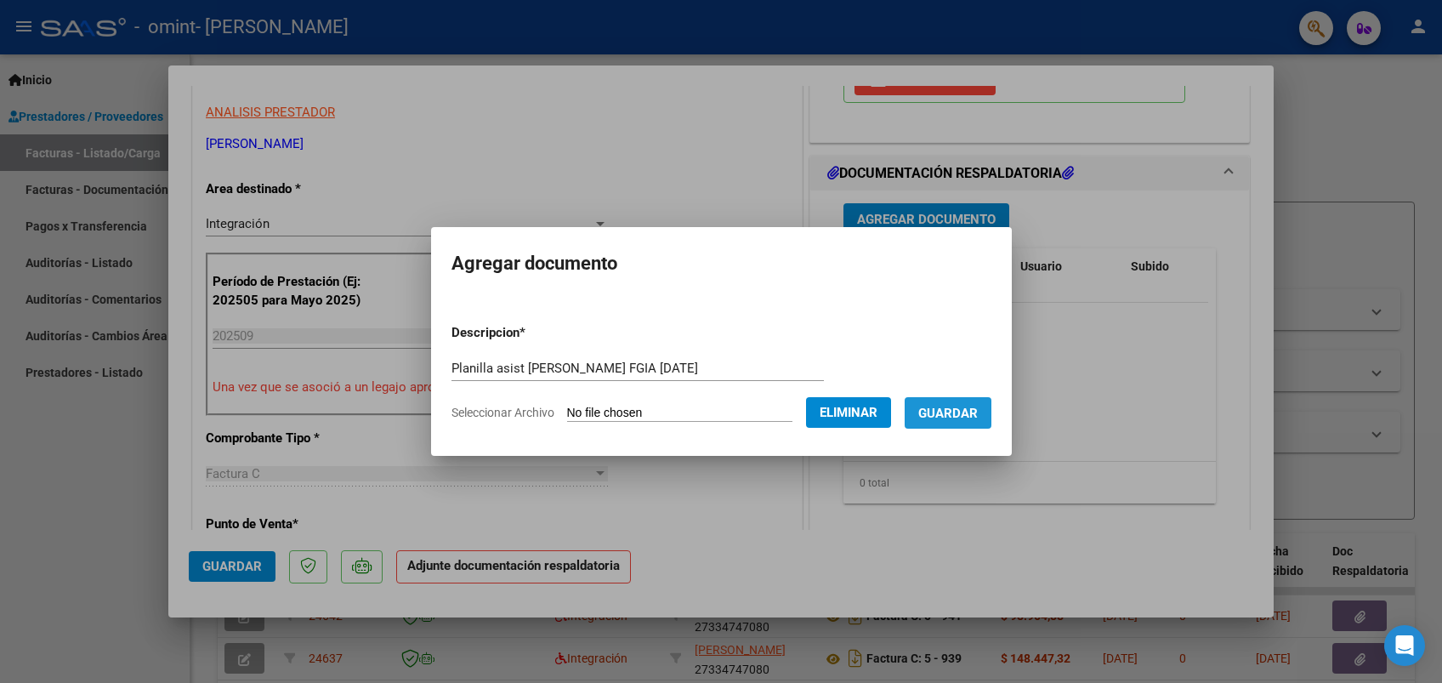
click at [992, 412] on button "Guardar" at bounding box center [948, 412] width 87 height 31
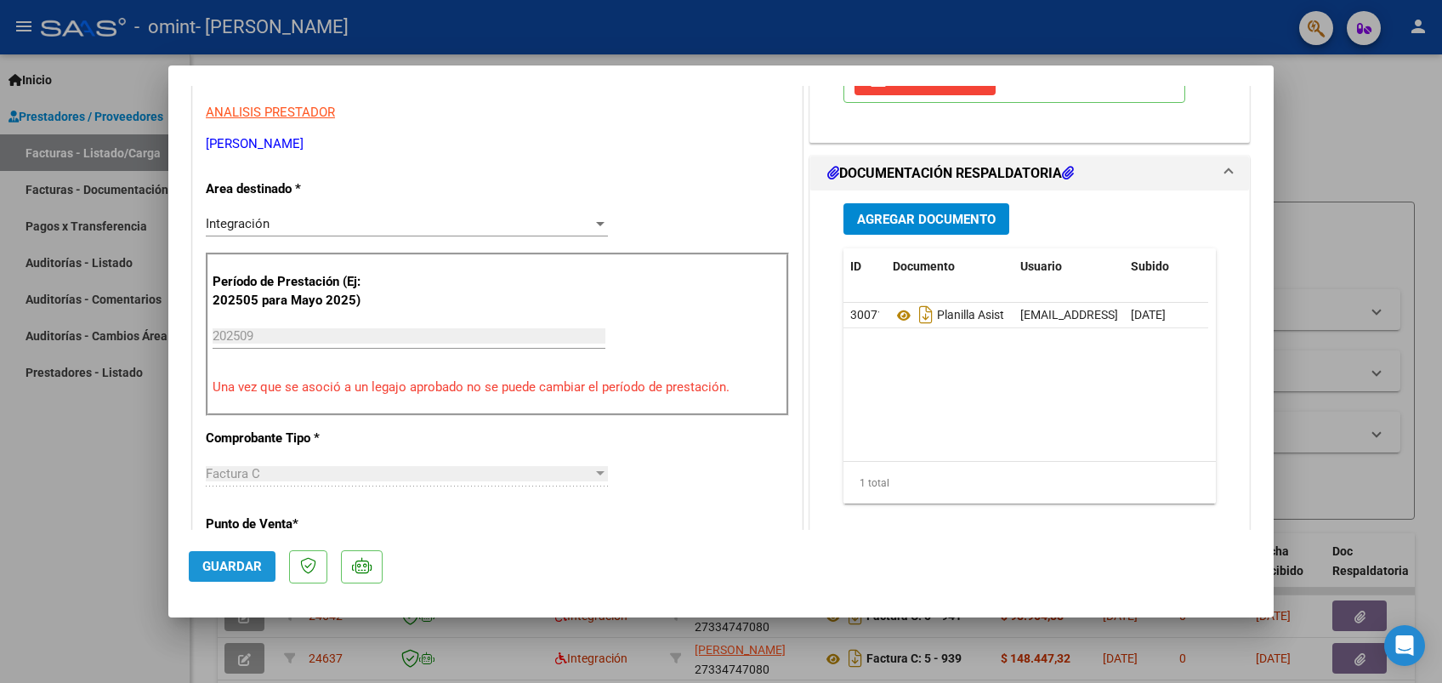
click at [212, 565] on span "Guardar" at bounding box center [232, 566] width 60 height 15
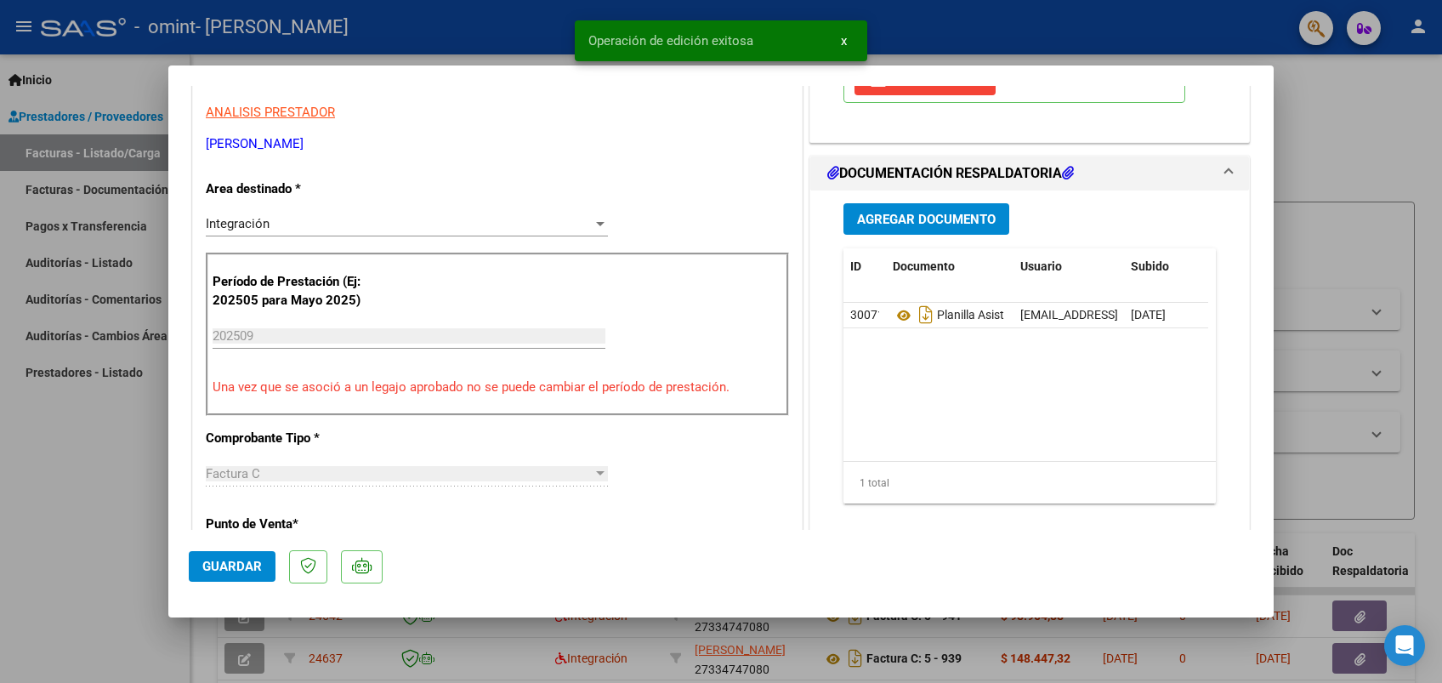
click at [1349, 99] on div at bounding box center [721, 341] width 1442 height 683
type input "$ 0,00"
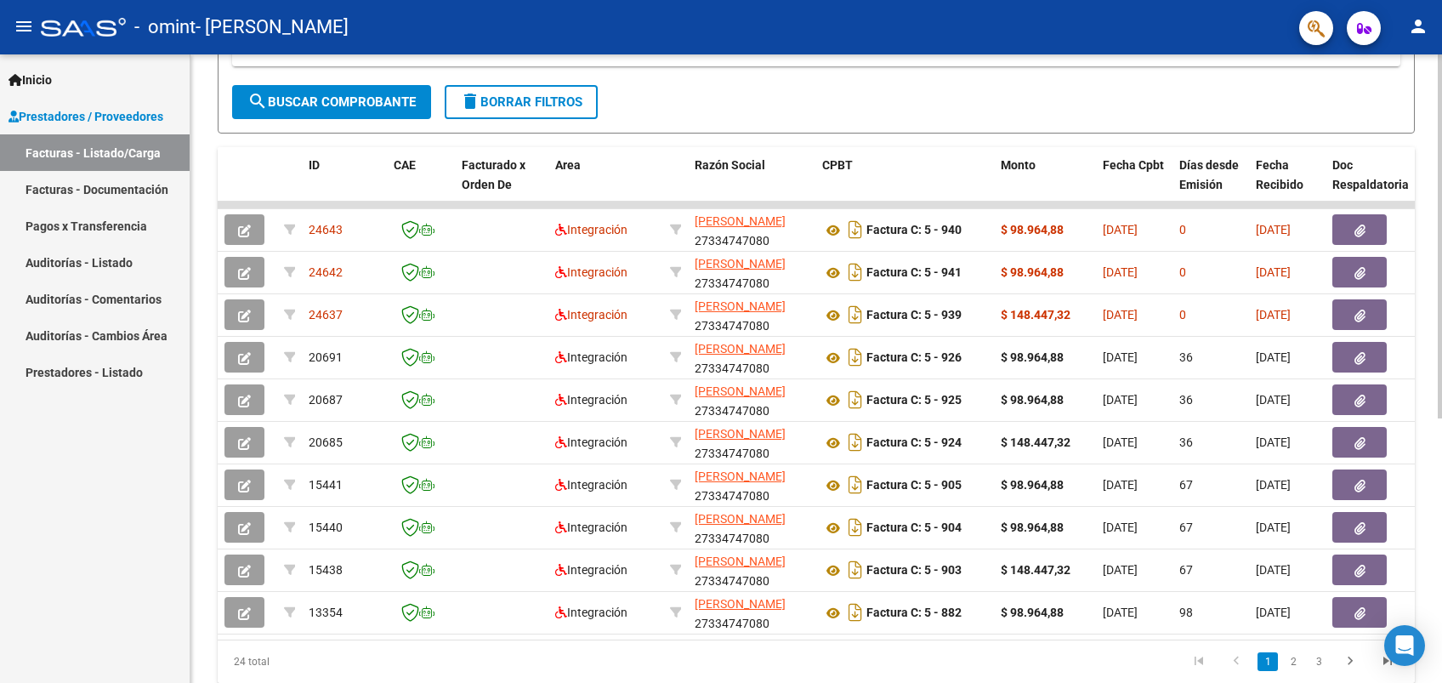
scroll to position [388, 0]
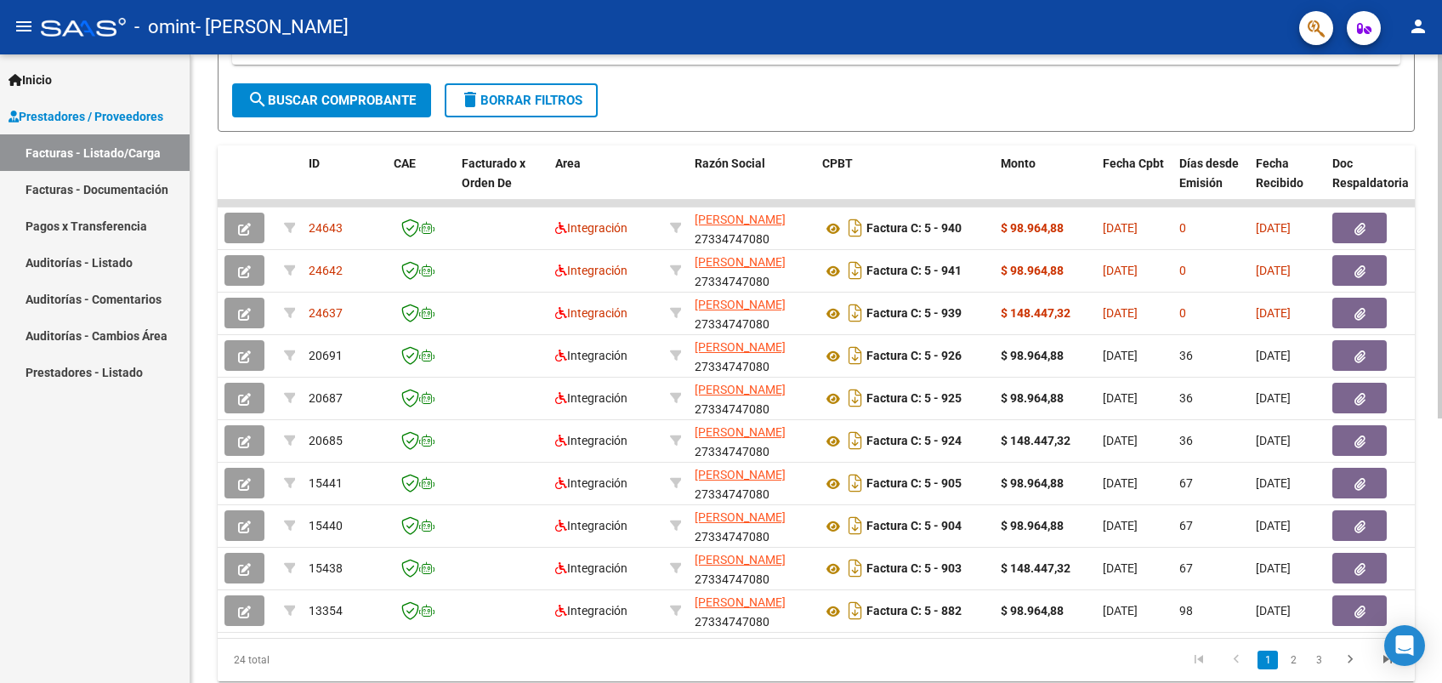
click at [1442, 408] on html "menu - omint - [PERSON_NAME] person Inicio Instructivos Contacto OS Prestadores…" at bounding box center [721, 341] width 1442 height 683
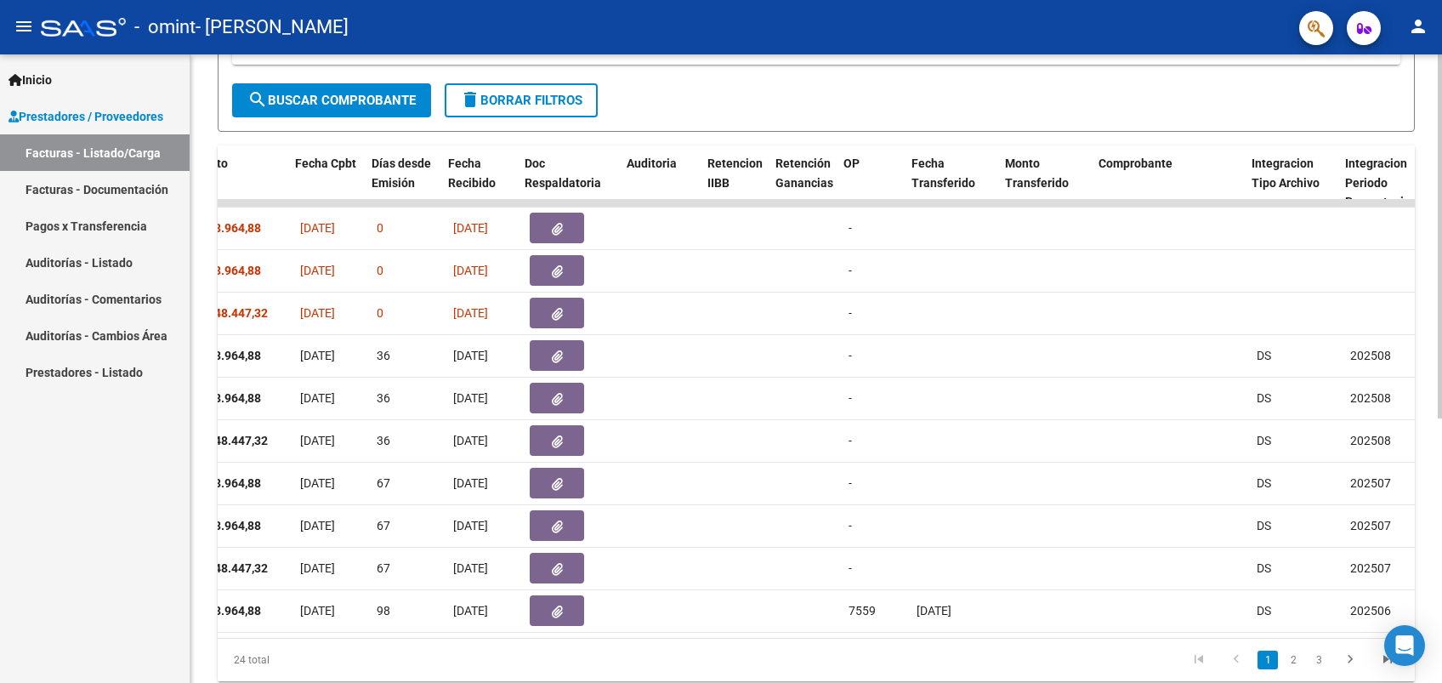
scroll to position [0, 812]
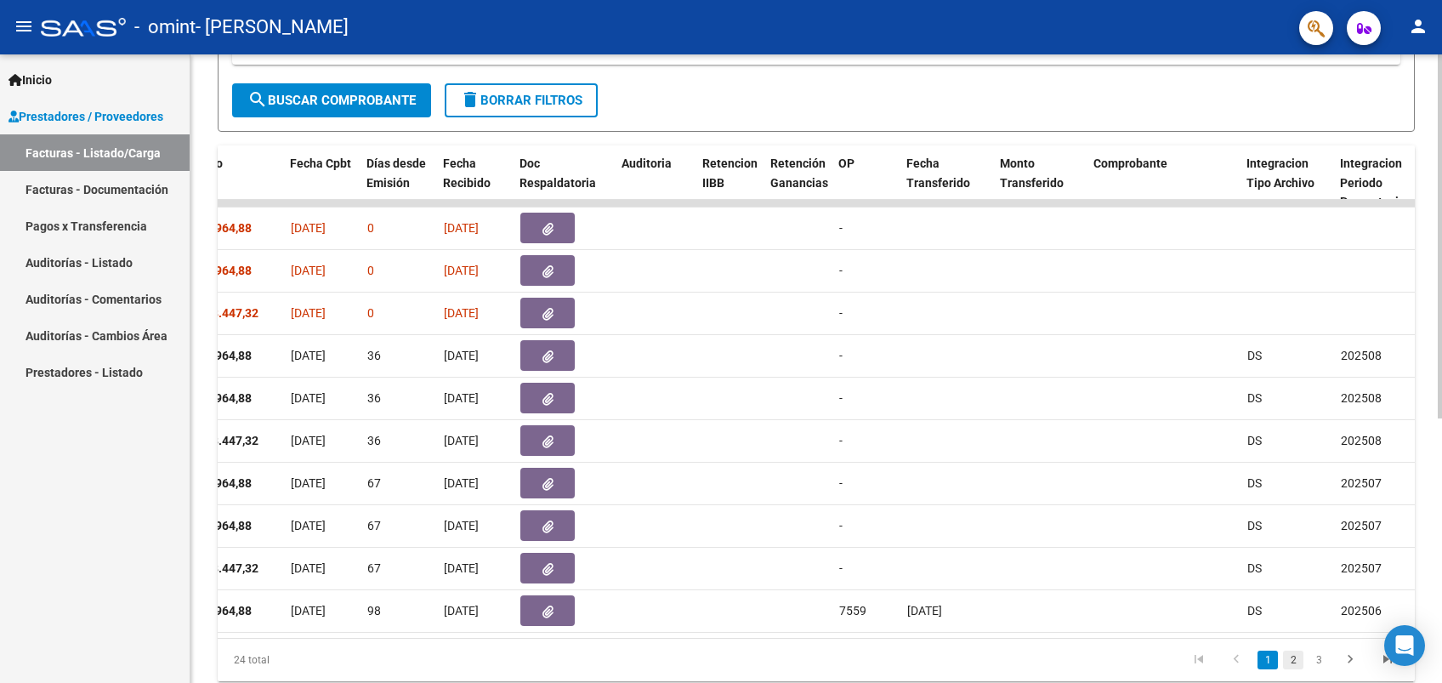
click at [1290, 669] on link "2" at bounding box center [1293, 660] width 20 height 19
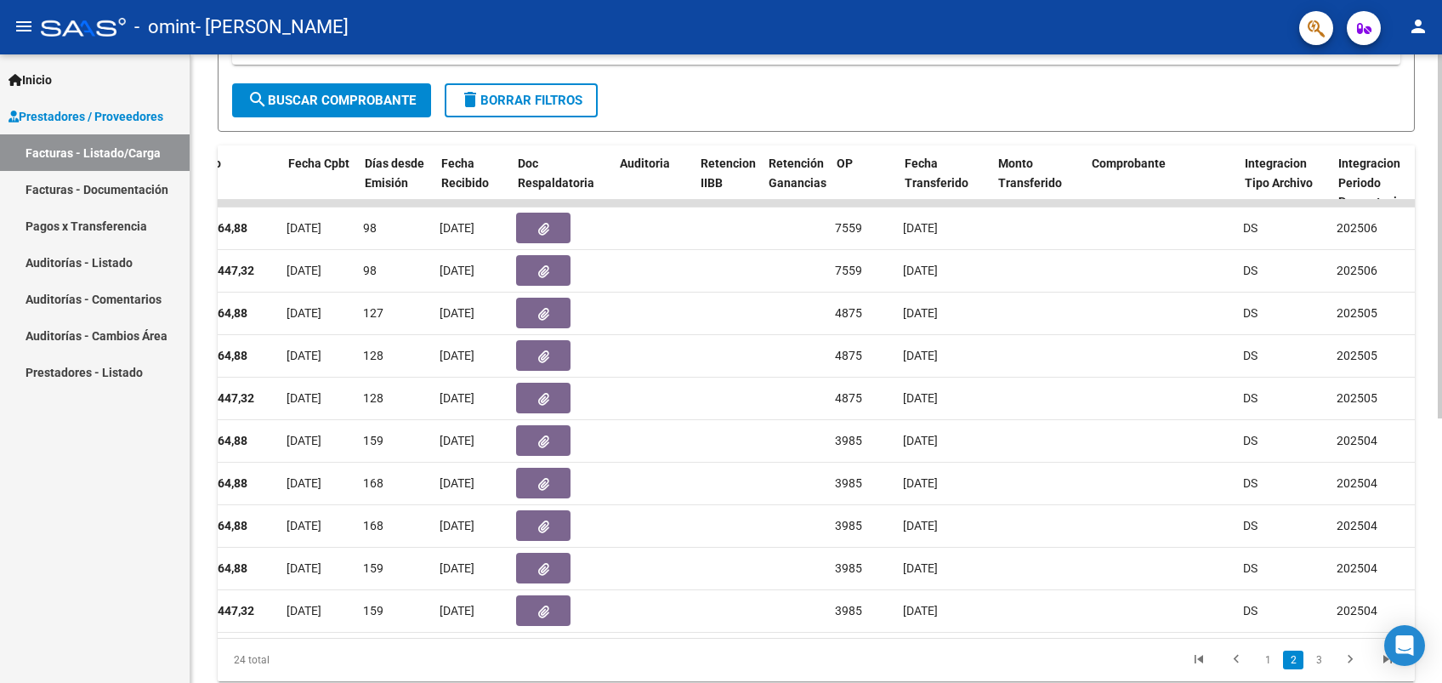
scroll to position [0, 0]
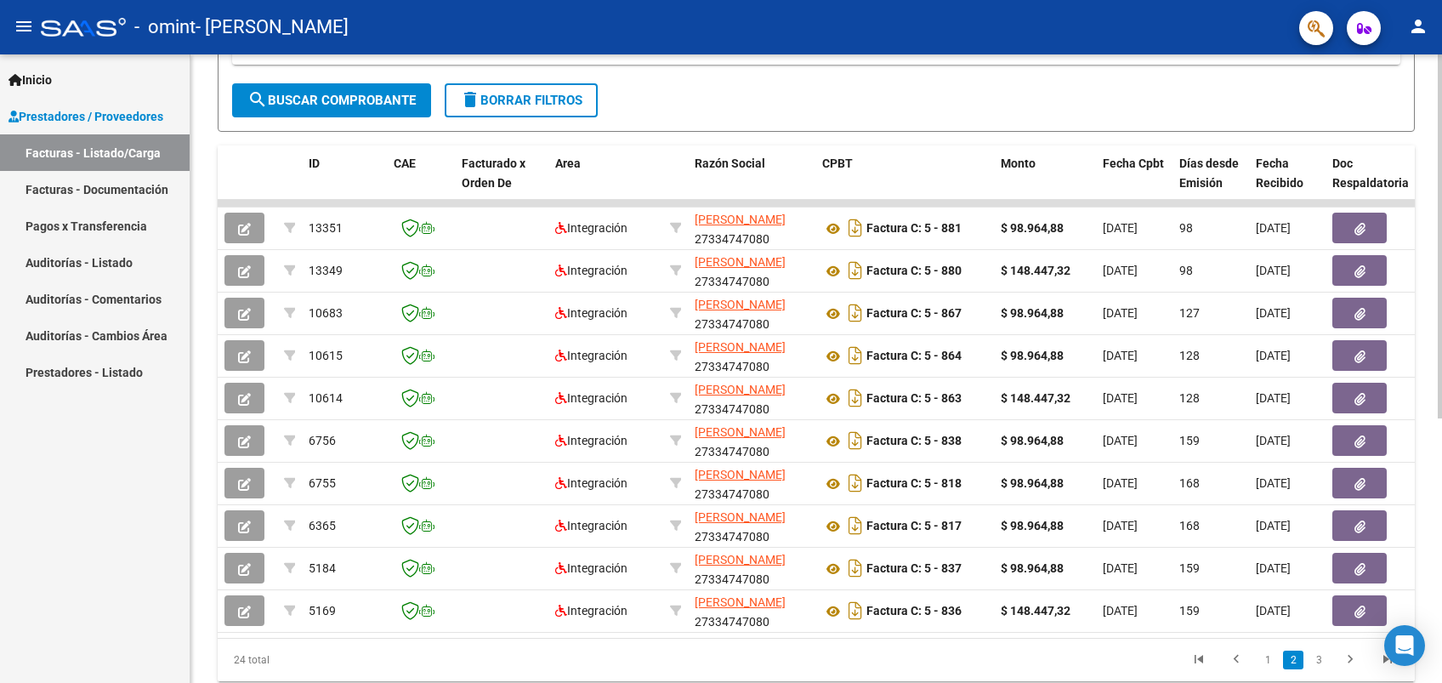
drag, startPoint x: 367, startPoint y: 629, endPoint x: 1436, endPoint y: 549, distance: 1071.3
click at [370, 629] on datatable-body-cell "5169" at bounding box center [344, 611] width 85 height 42
click at [1321, 669] on link "3" at bounding box center [1319, 660] width 20 height 19
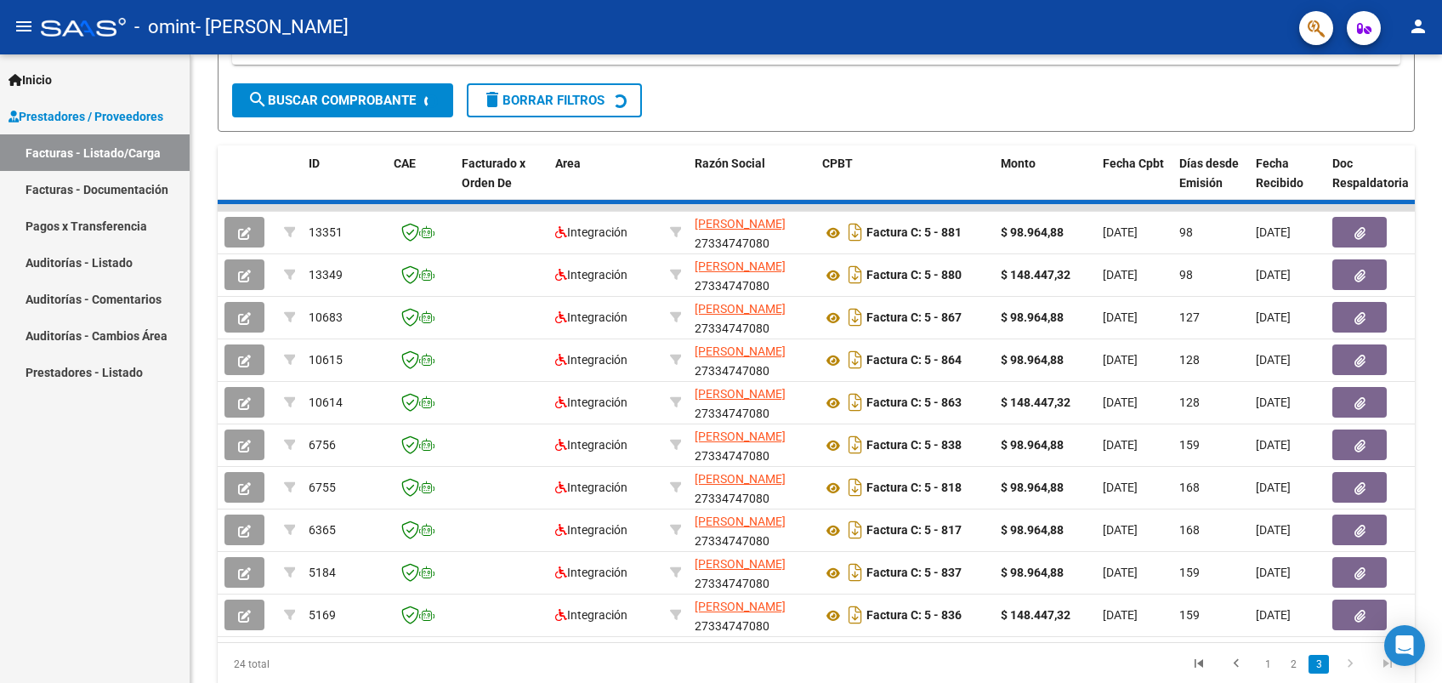
scroll to position [202, 0]
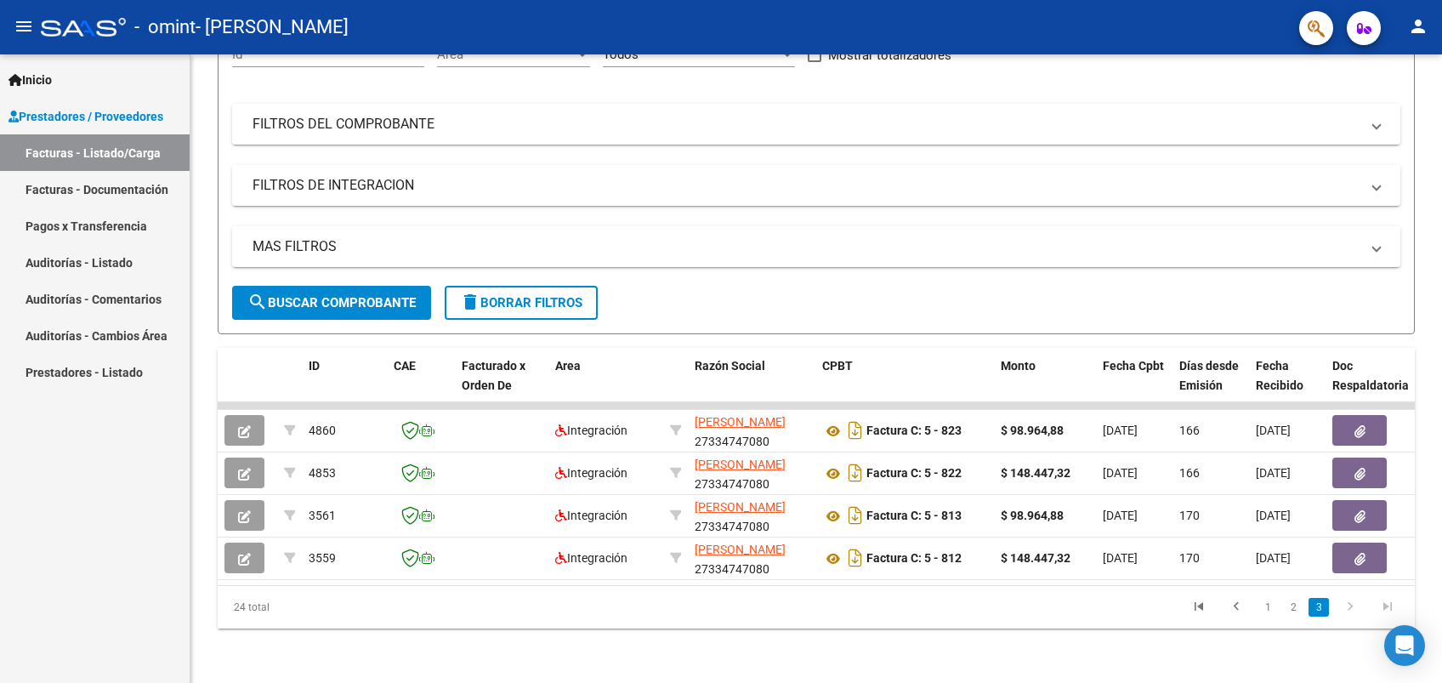
click at [1350, 611] on icon "go to next page" at bounding box center [1351, 609] width 22 height 20
click at [1322, 606] on link "3" at bounding box center [1319, 607] width 20 height 19
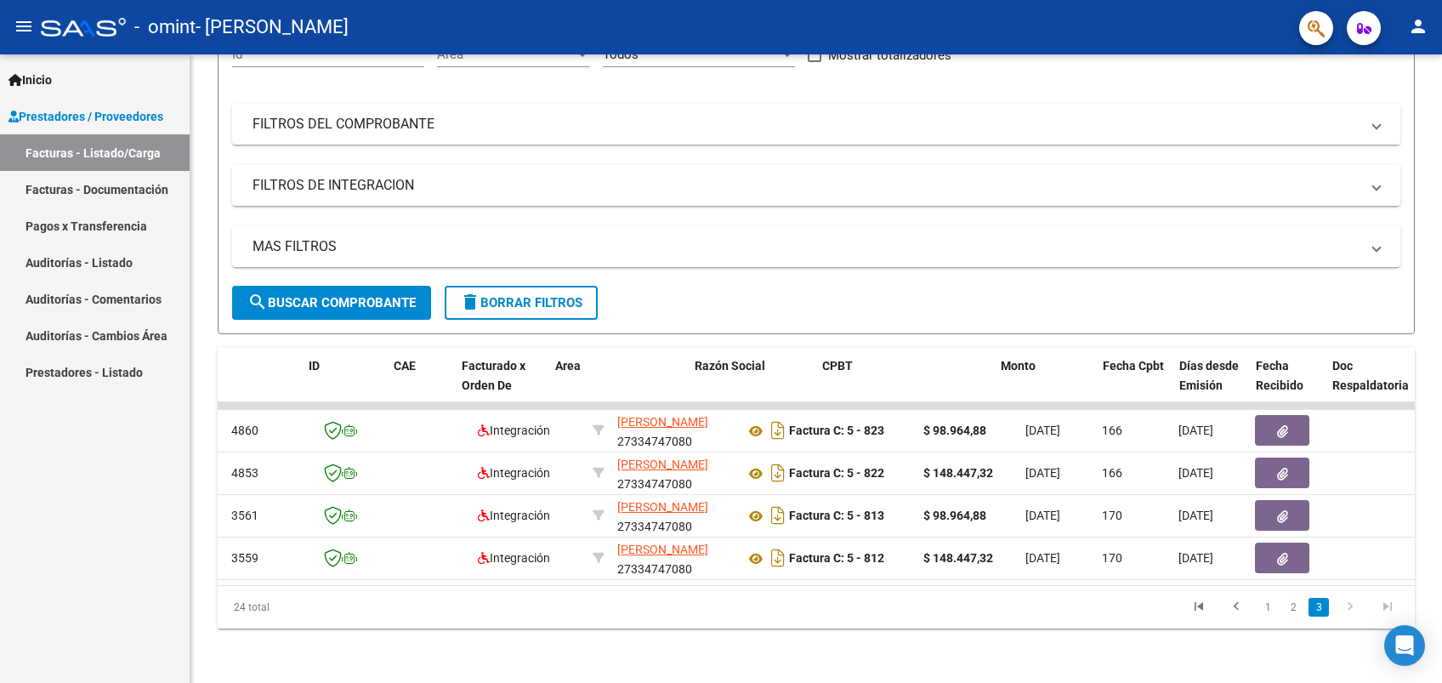
scroll to position [0, 0]
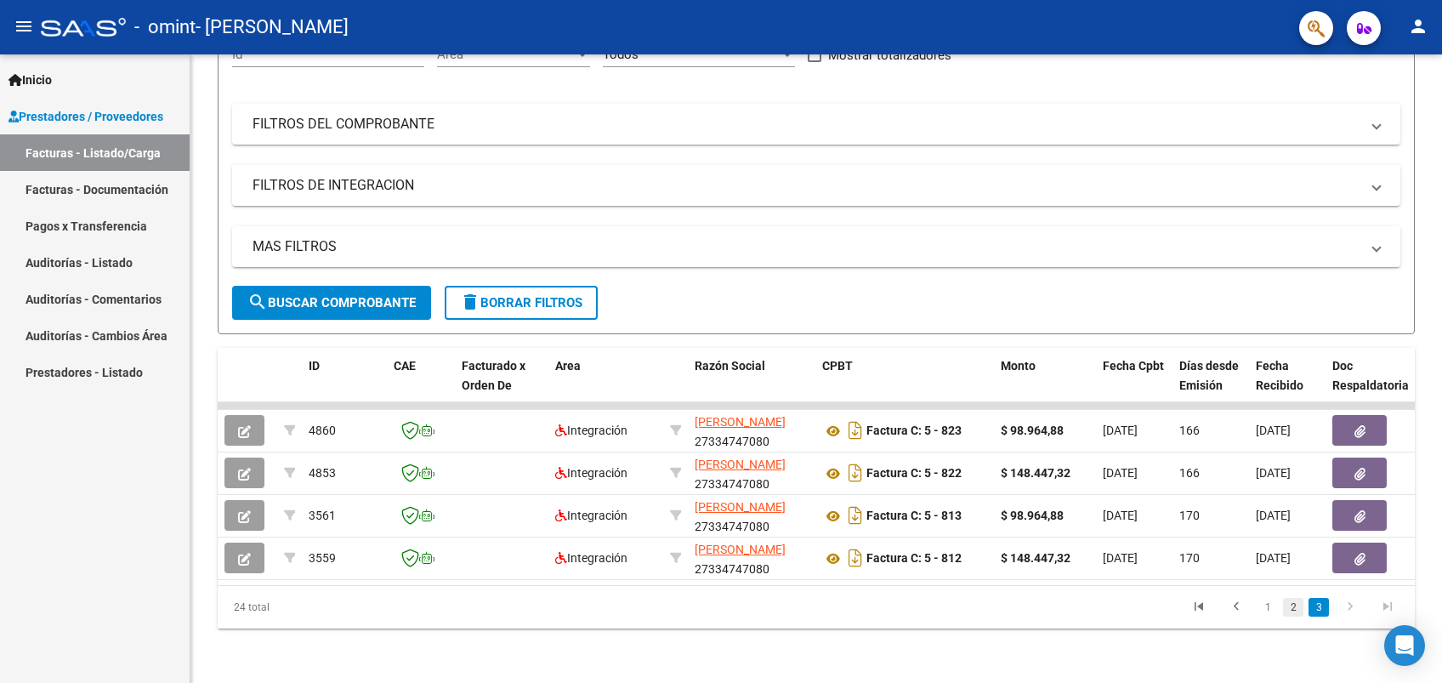
click at [1293, 608] on link "2" at bounding box center [1293, 607] width 20 height 19
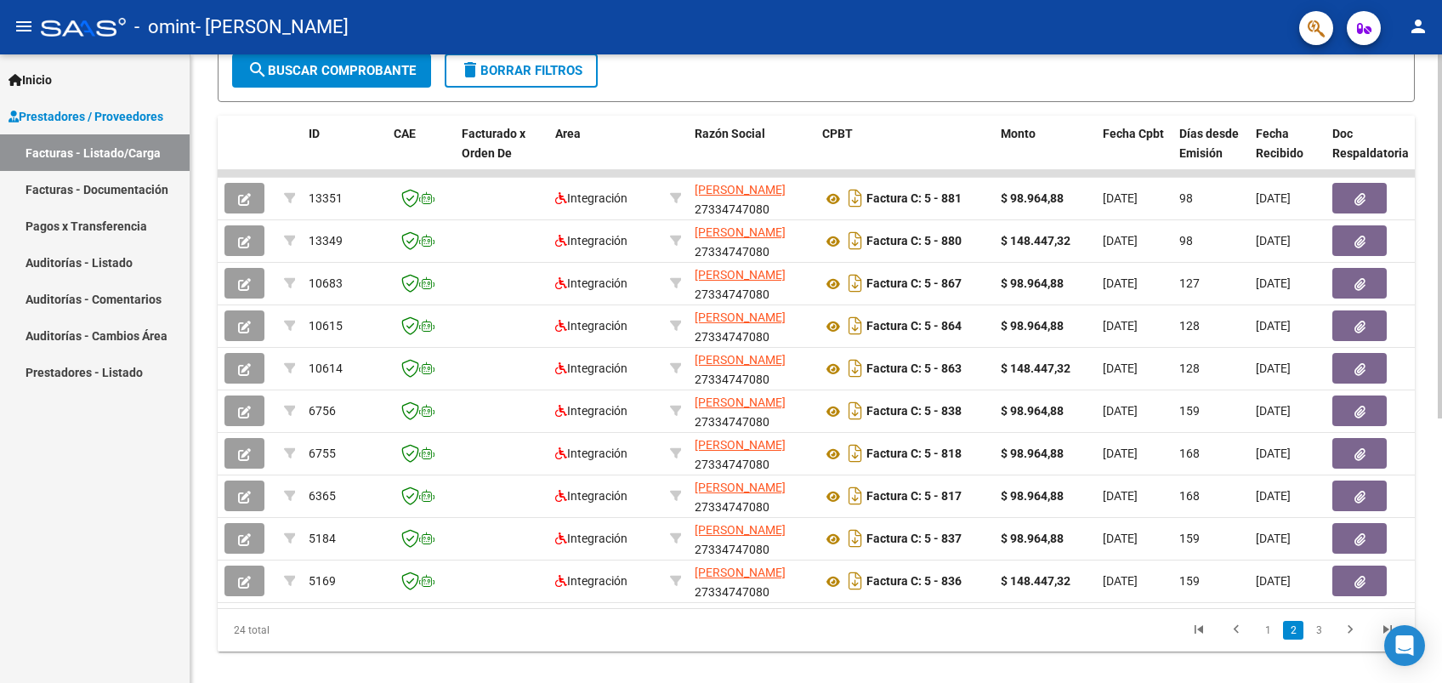
scroll to position [457, 0]
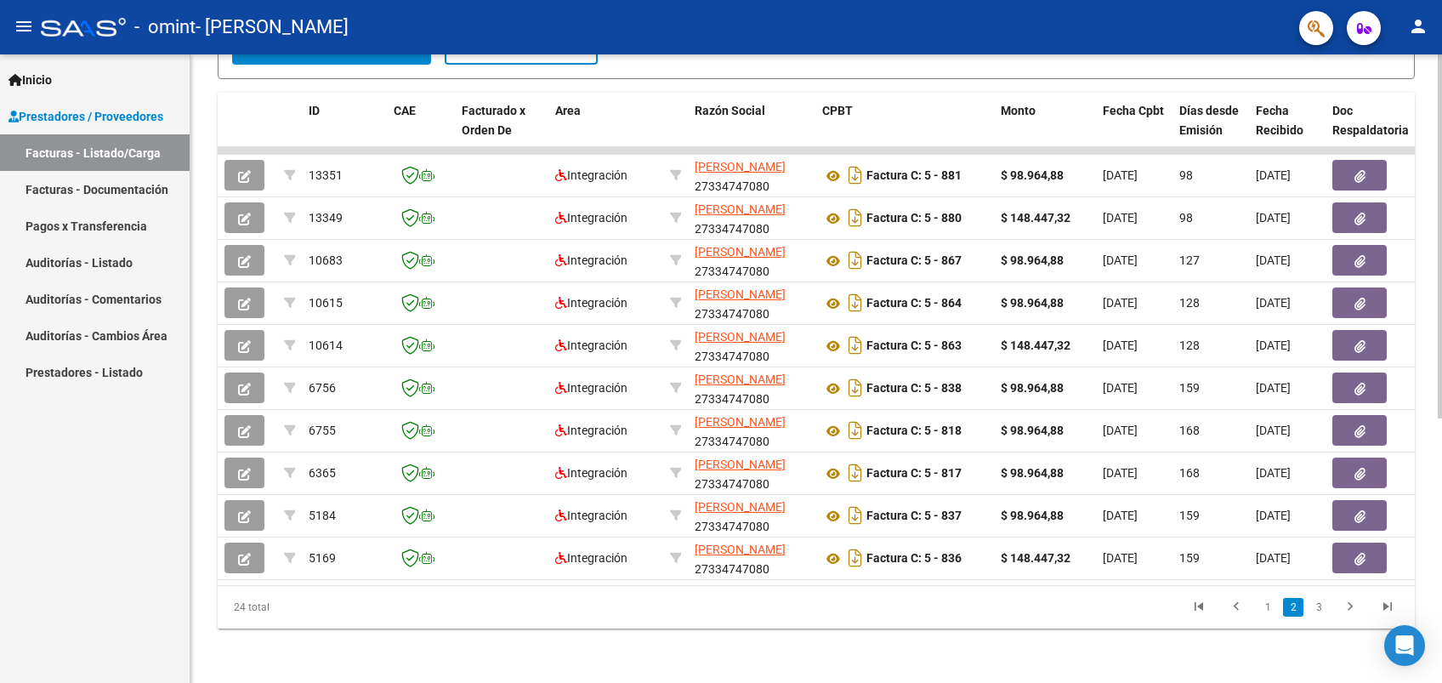
click at [1442, 682] on html "menu - omint - [PERSON_NAME] person Inicio Instructivos Contacto OS Prestadores…" at bounding box center [721, 341] width 1442 height 683
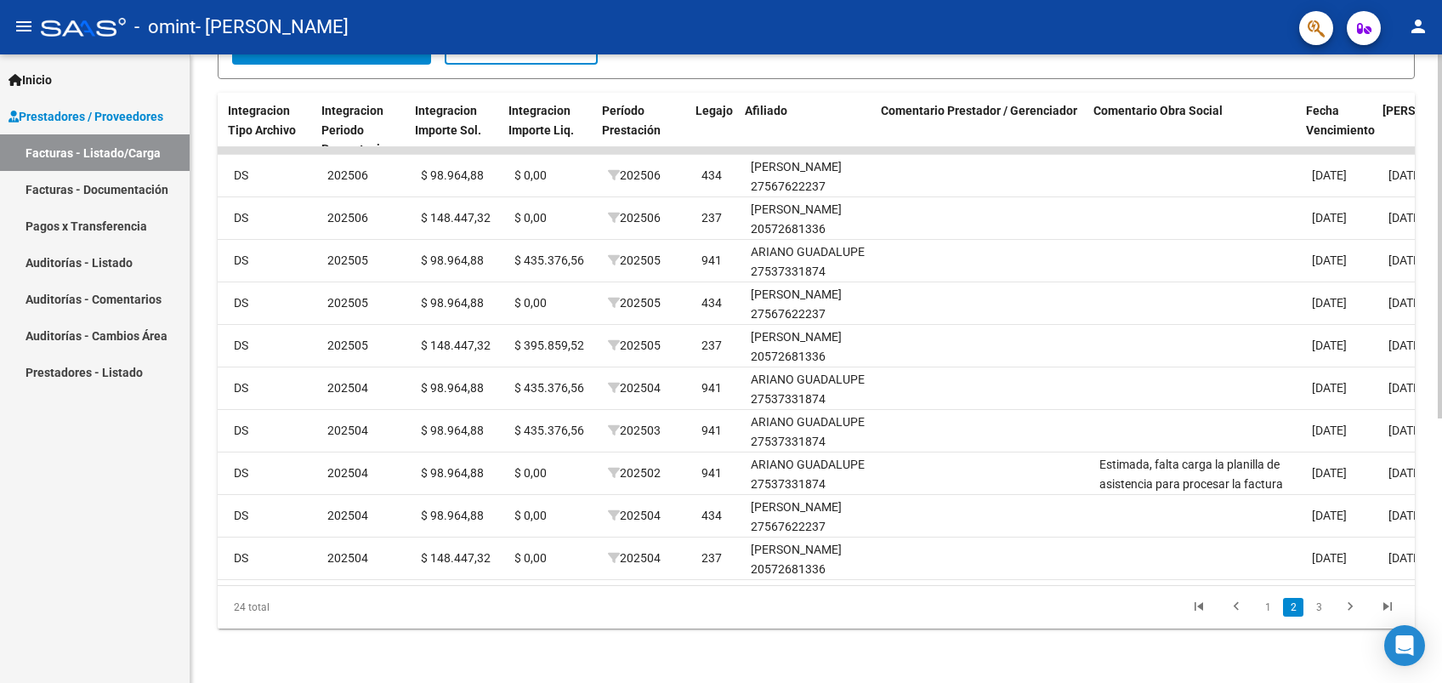
scroll to position [0, 1834]
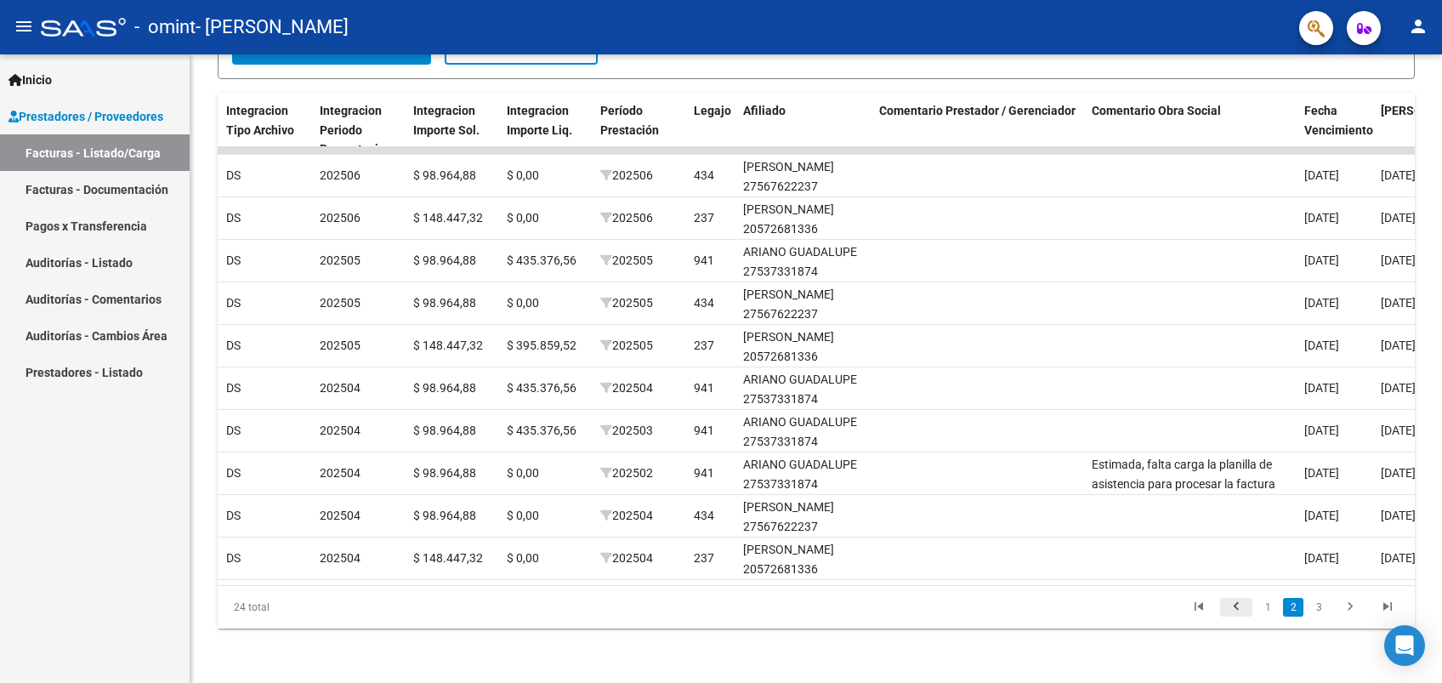
click at [1239, 603] on icon "go to previous page" at bounding box center [1237, 609] width 22 height 20
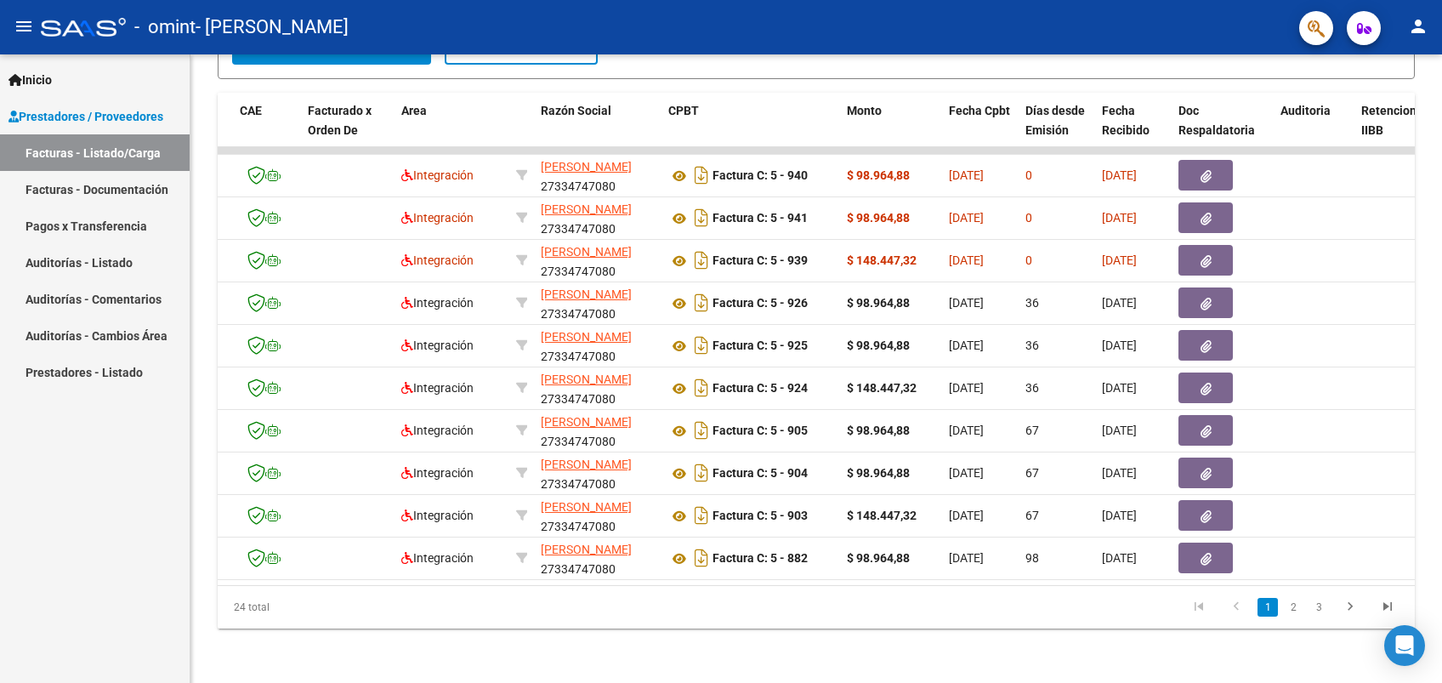
scroll to position [0, 0]
